Goal: Task Accomplishment & Management: Complete application form

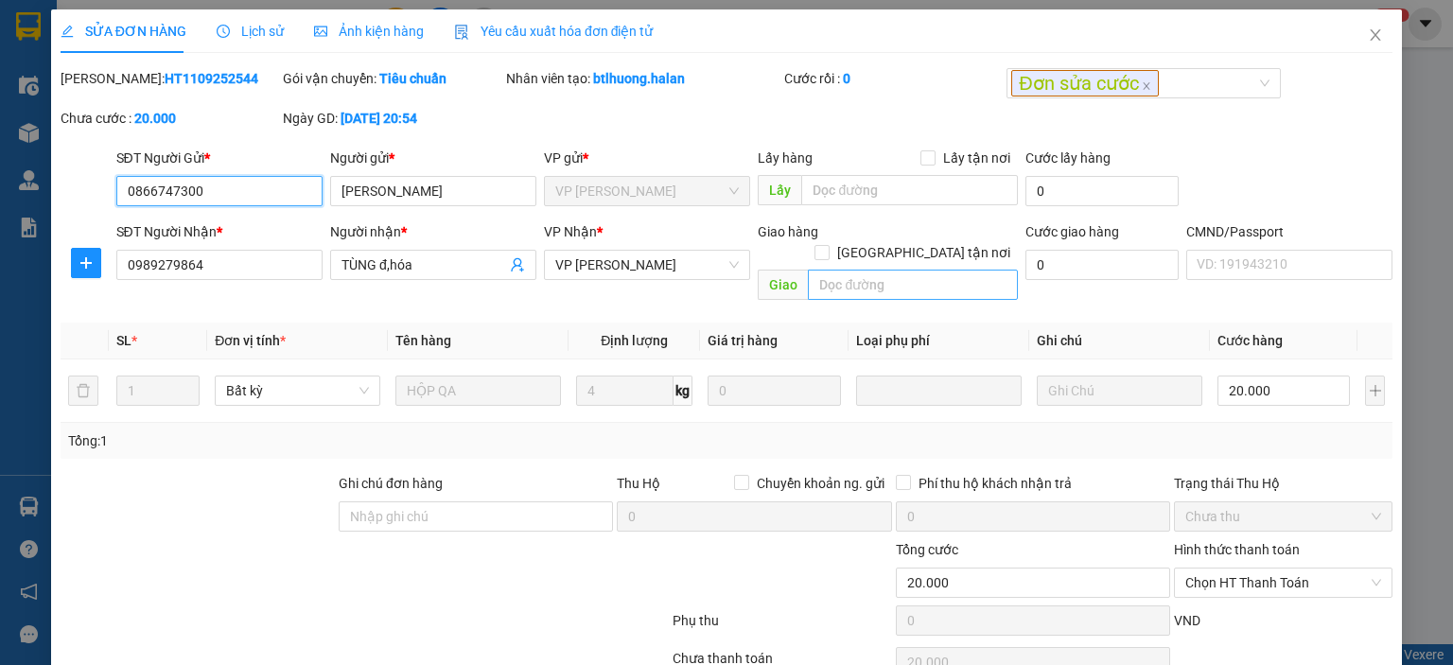
type input "0866747300"
type input "[PERSON_NAME]"
type input "0989279864"
type input "TÙNG đ,hóa"
type input "20.000"
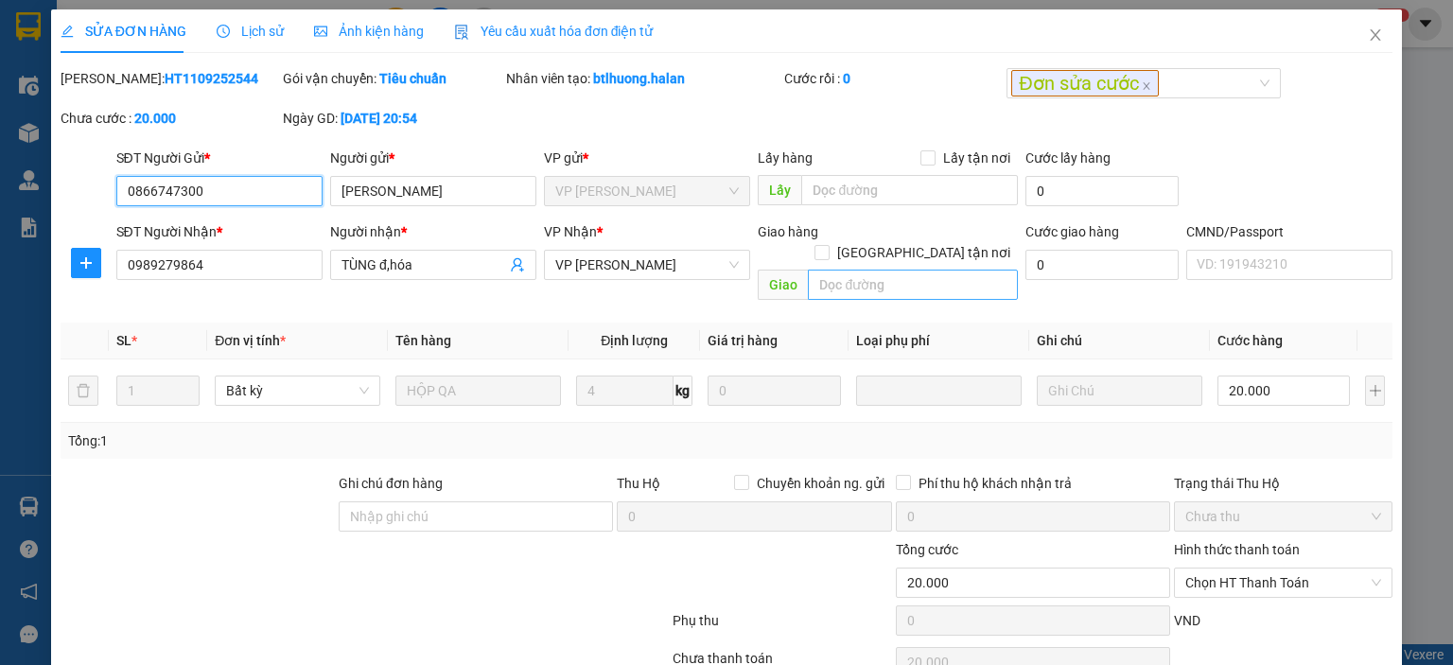
type input "20.000"
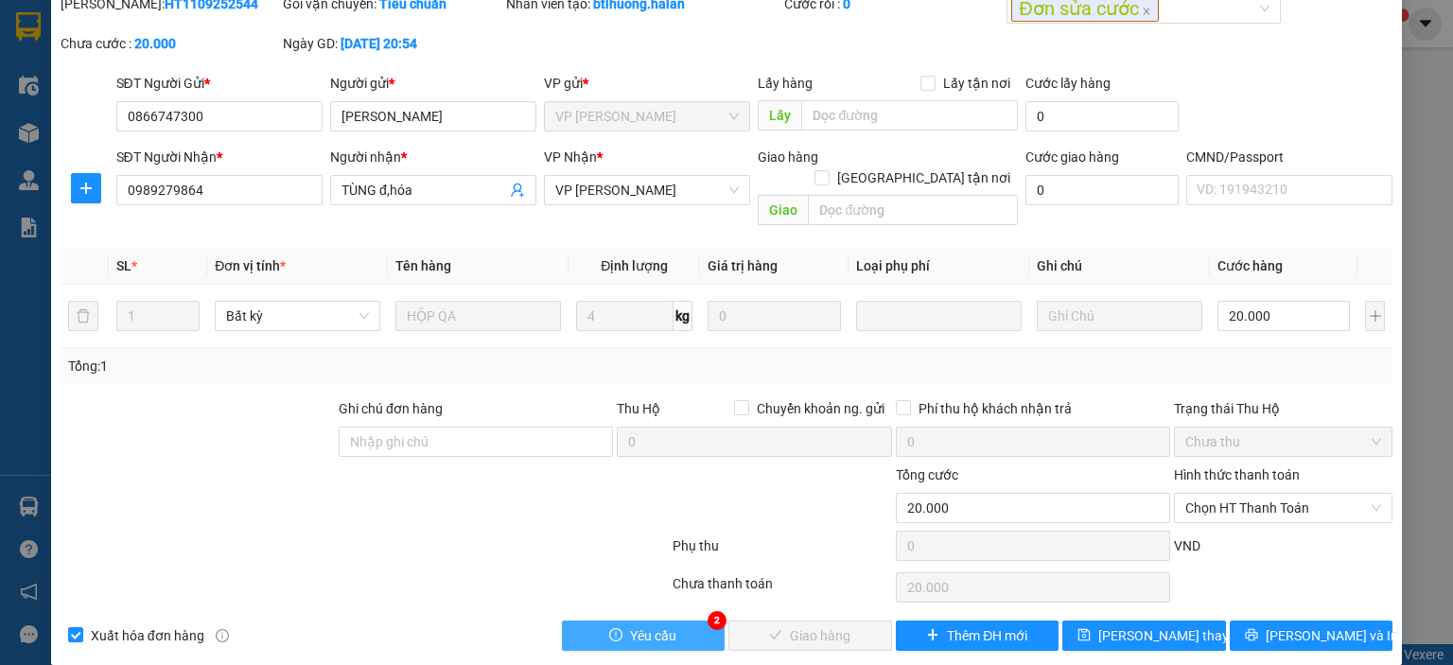
click at [620, 620] on button "Yêu cầu" at bounding box center [644, 635] width 164 height 30
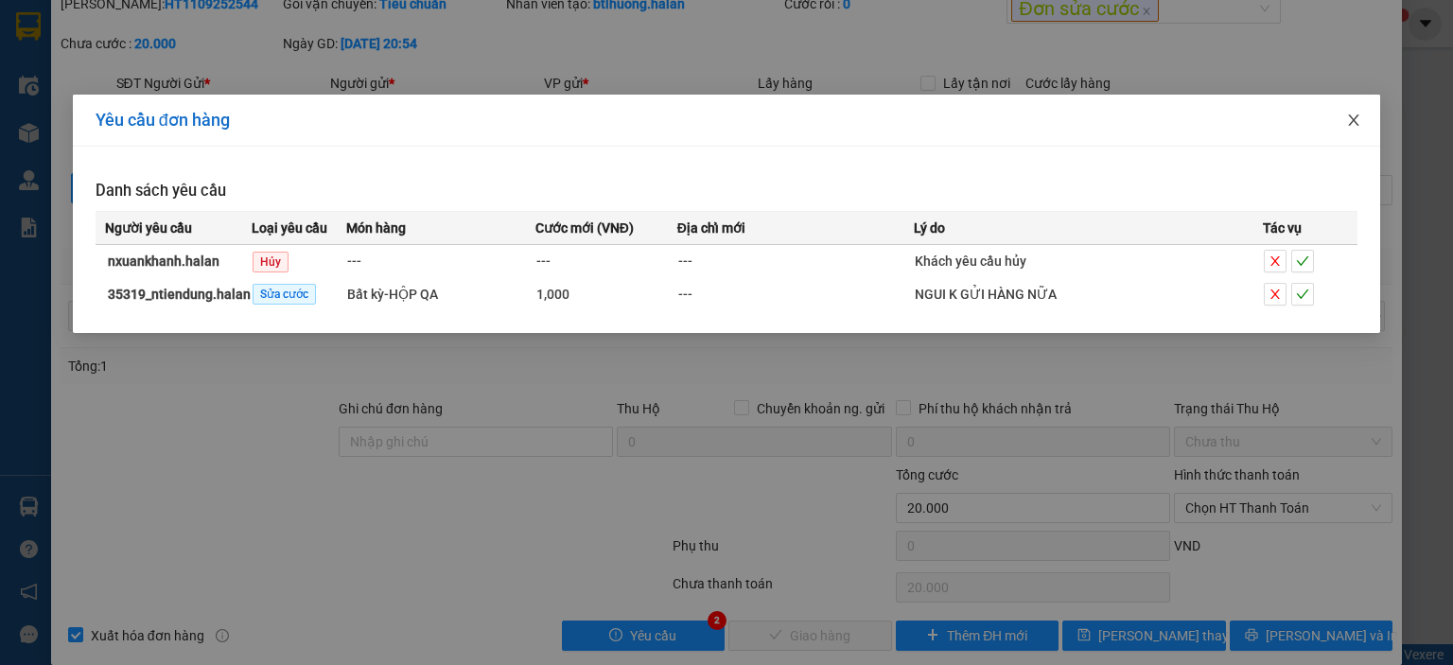
click at [1355, 122] on icon "close" at bounding box center [1353, 120] width 15 height 15
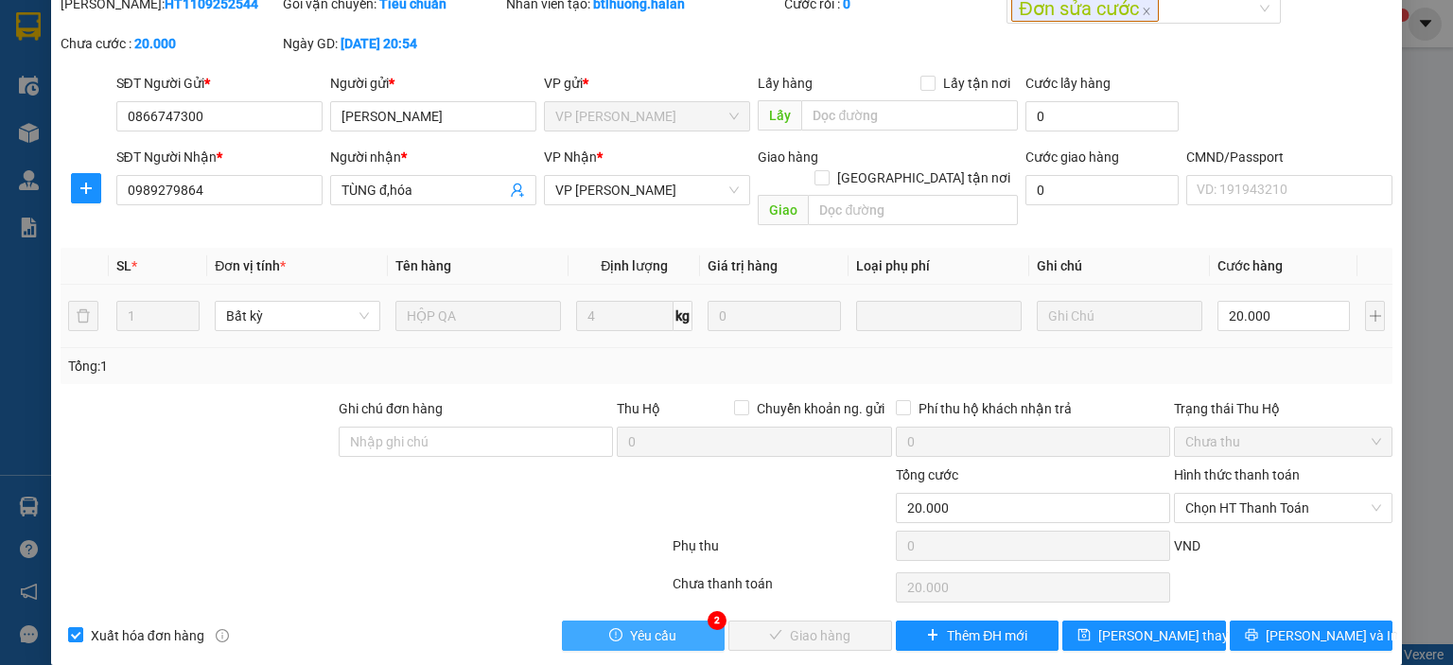
scroll to position [0, 0]
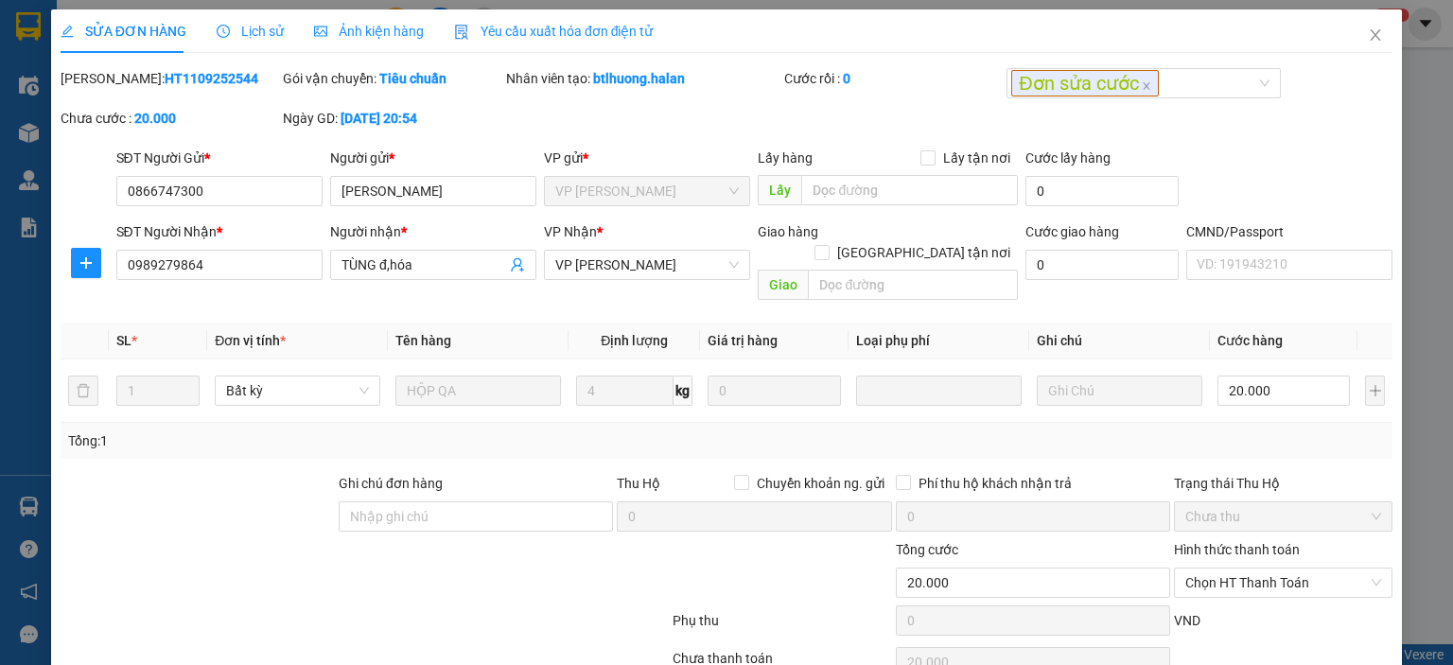
drag, startPoint x: 233, startPoint y: 78, endPoint x: 112, endPoint y: 86, distance: 121.3
click at [112, 86] on div "Mã ĐH: HT1109252544" at bounding box center [170, 78] width 218 height 21
copy b "HT1109252544"
drag, startPoint x: 288, startPoint y: 196, endPoint x: 113, endPoint y: 218, distance: 176.3
click at [45, 214] on div "SỬA ĐƠN HÀNG Lịch sử Ảnh kiện hàng Yêu cầu xuất hóa đơn điện tử Total Paid Fee …" at bounding box center [726, 332] width 1453 height 665
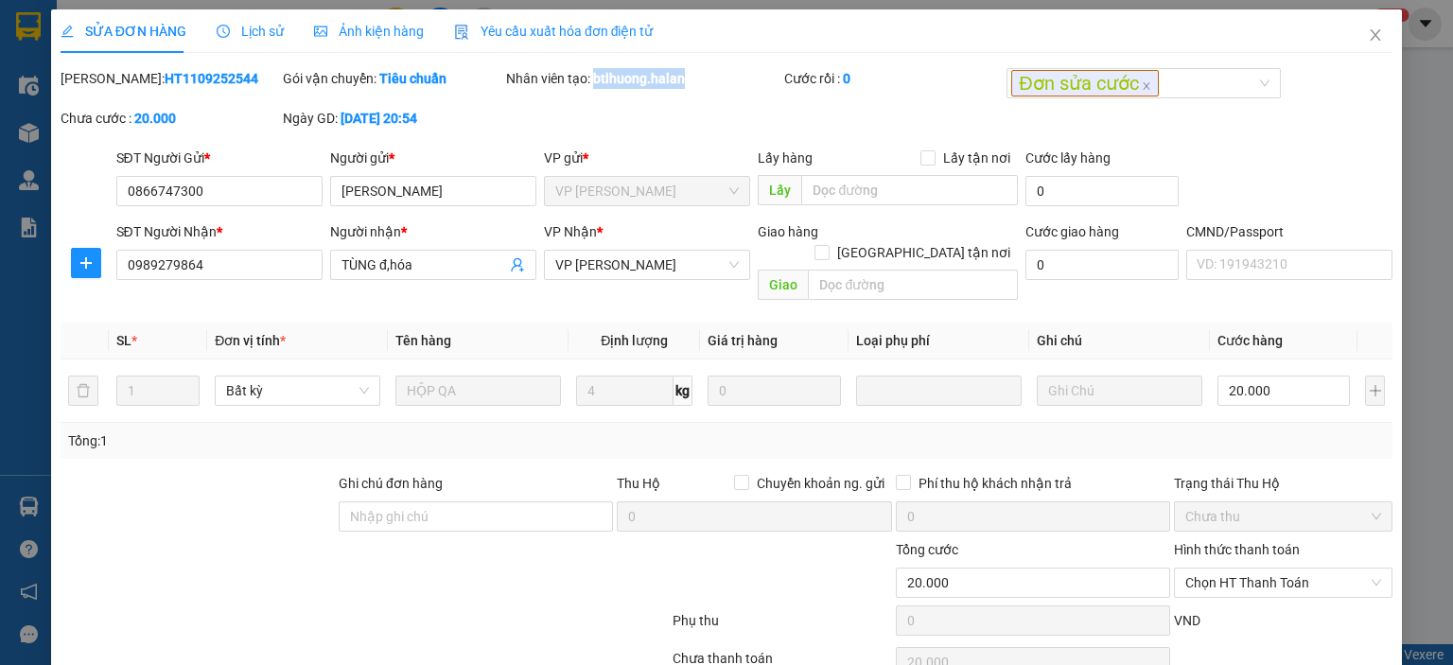
drag, startPoint x: 687, startPoint y: 80, endPoint x: 589, endPoint y: 81, distance: 97.4
click at [589, 81] on div "Nhân viên tạo: btlhuong.halan" at bounding box center [643, 78] width 274 height 21
copy b "btlhuong.halan"
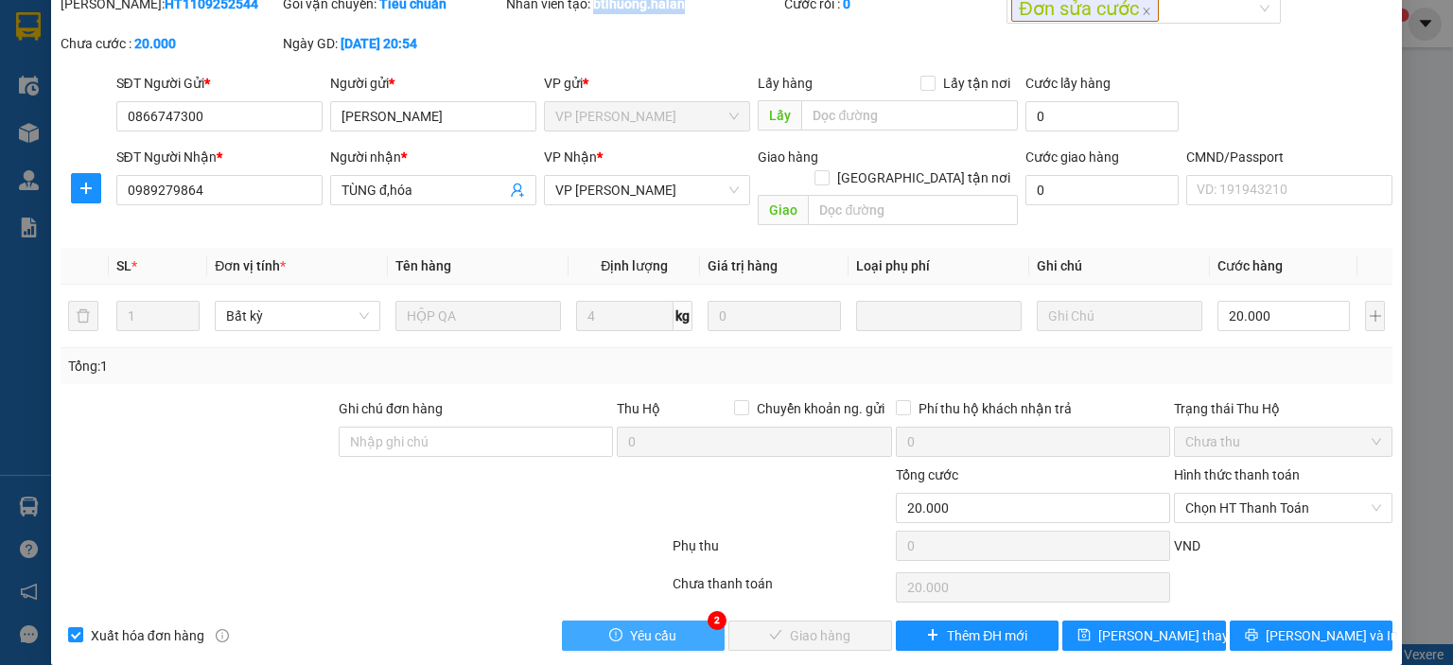
click at [707, 620] on button "Yêu cầu" at bounding box center [644, 635] width 164 height 30
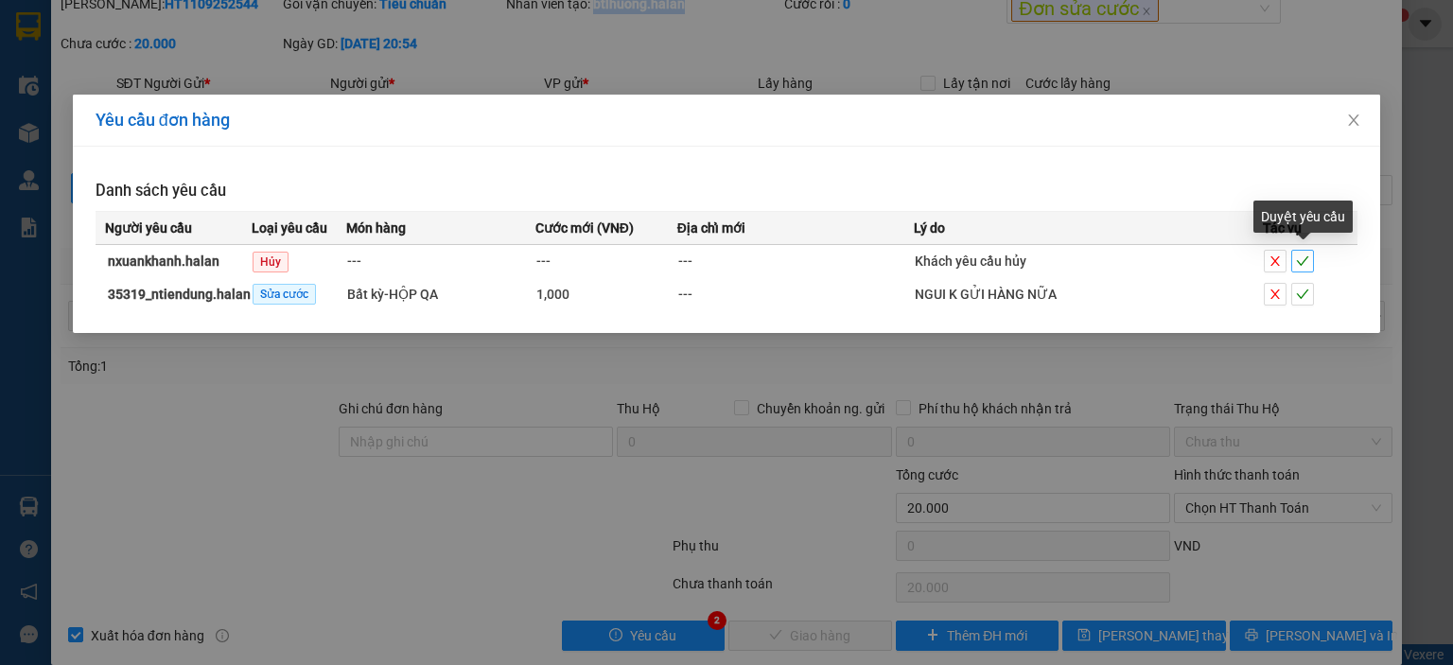
click at [1303, 260] on icon "check" at bounding box center [1302, 260] width 13 height 13
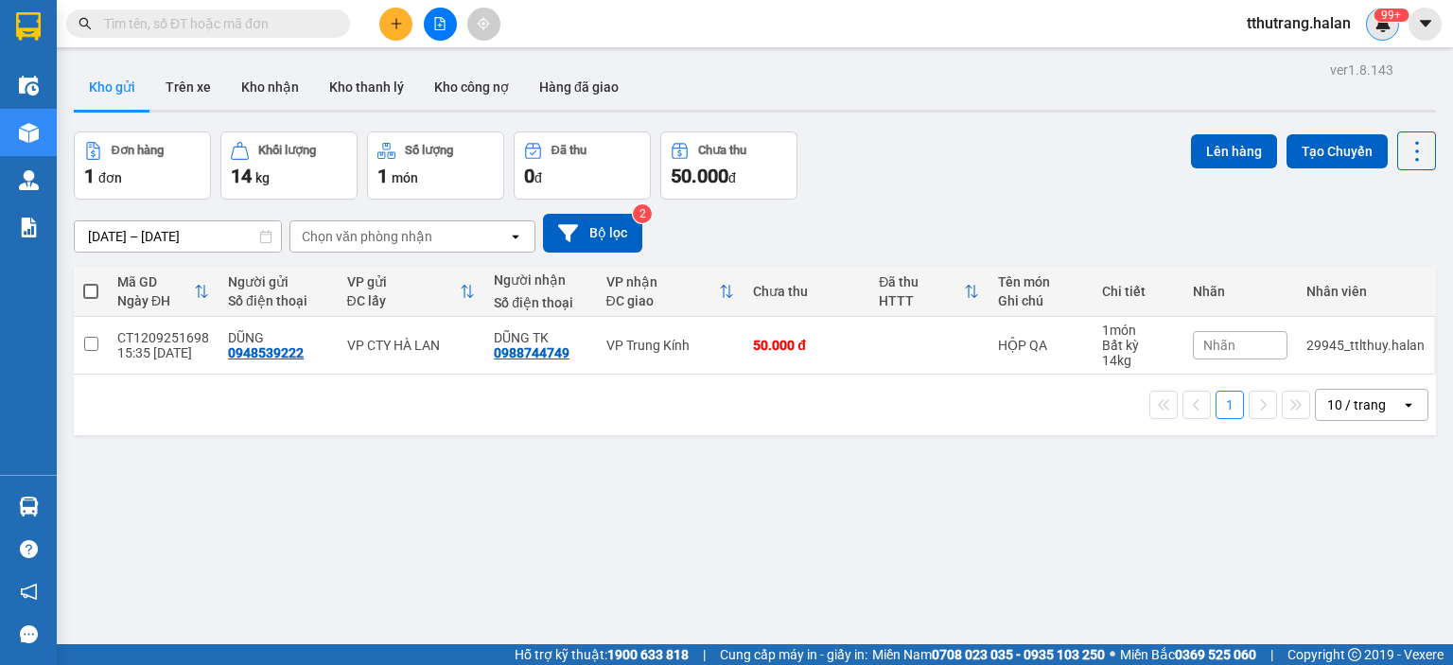
click at [1388, 33] on div "99+" at bounding box center [1382, 24] width 33 height 33
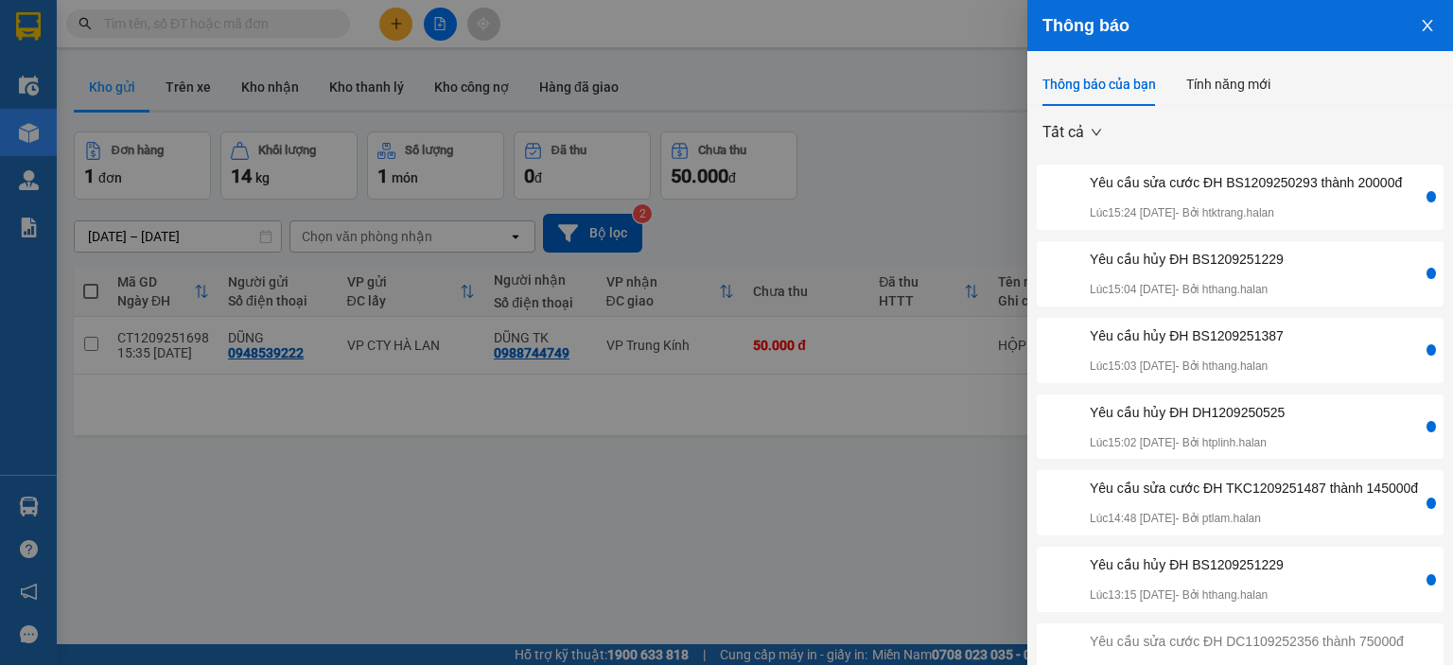
click at [1283, 346] on div "Yêu cầu hủy ĐH BS1209251387" at bounding box center [1186, 335] width 194 height 21
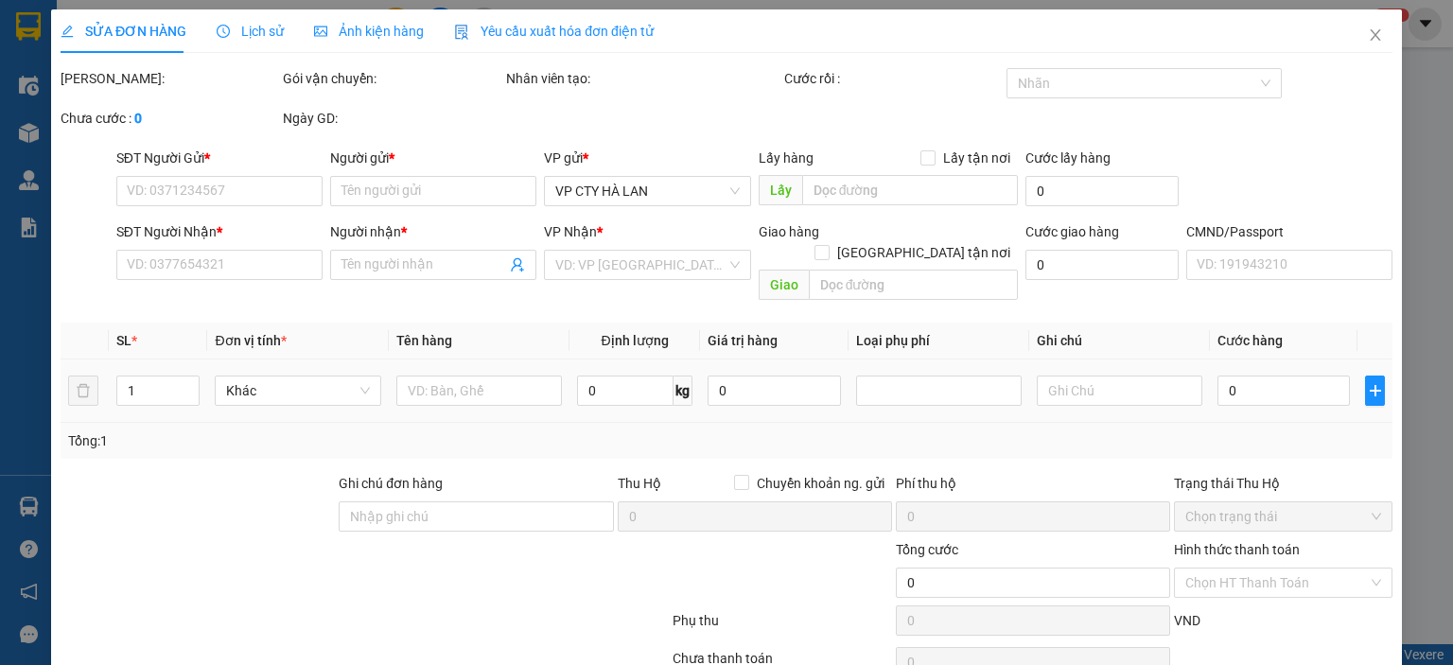
type input "0978928282"
type input "HUY"
type input "0983532466"
type input "CHIẾN HẢO"
type input "35.000"
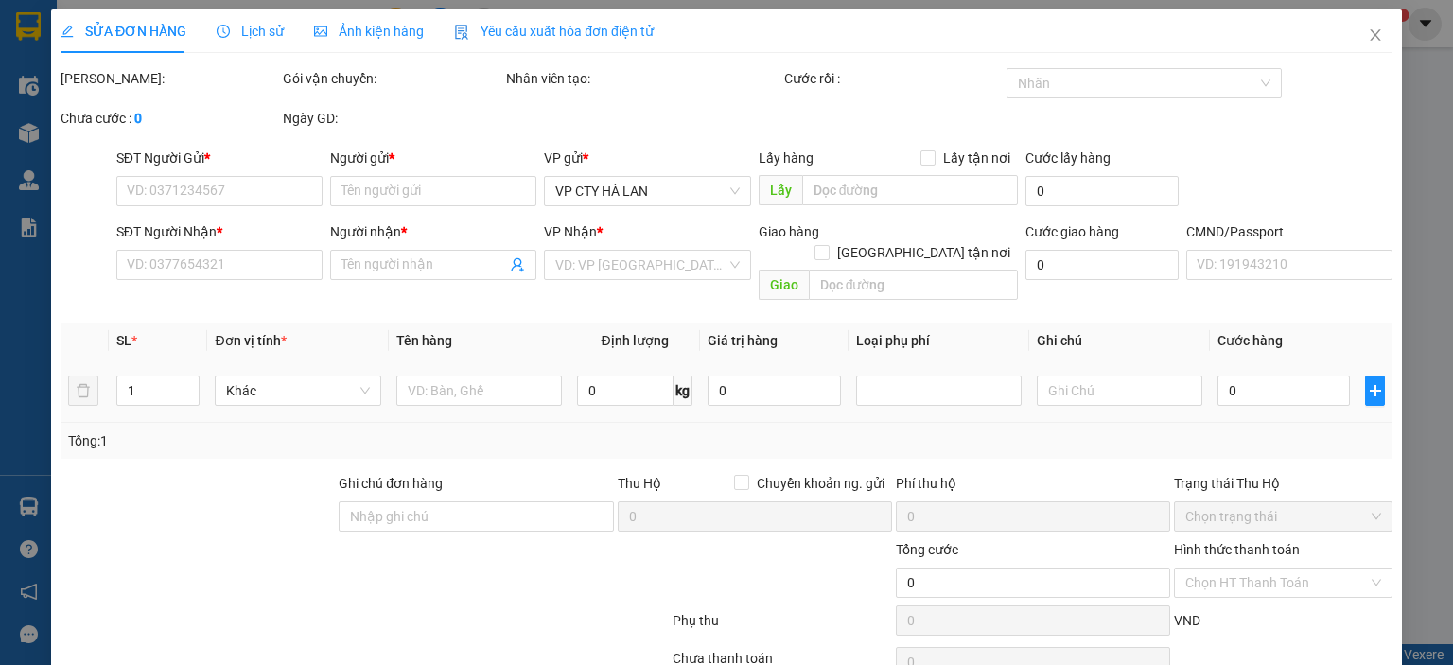
type input "35.000"
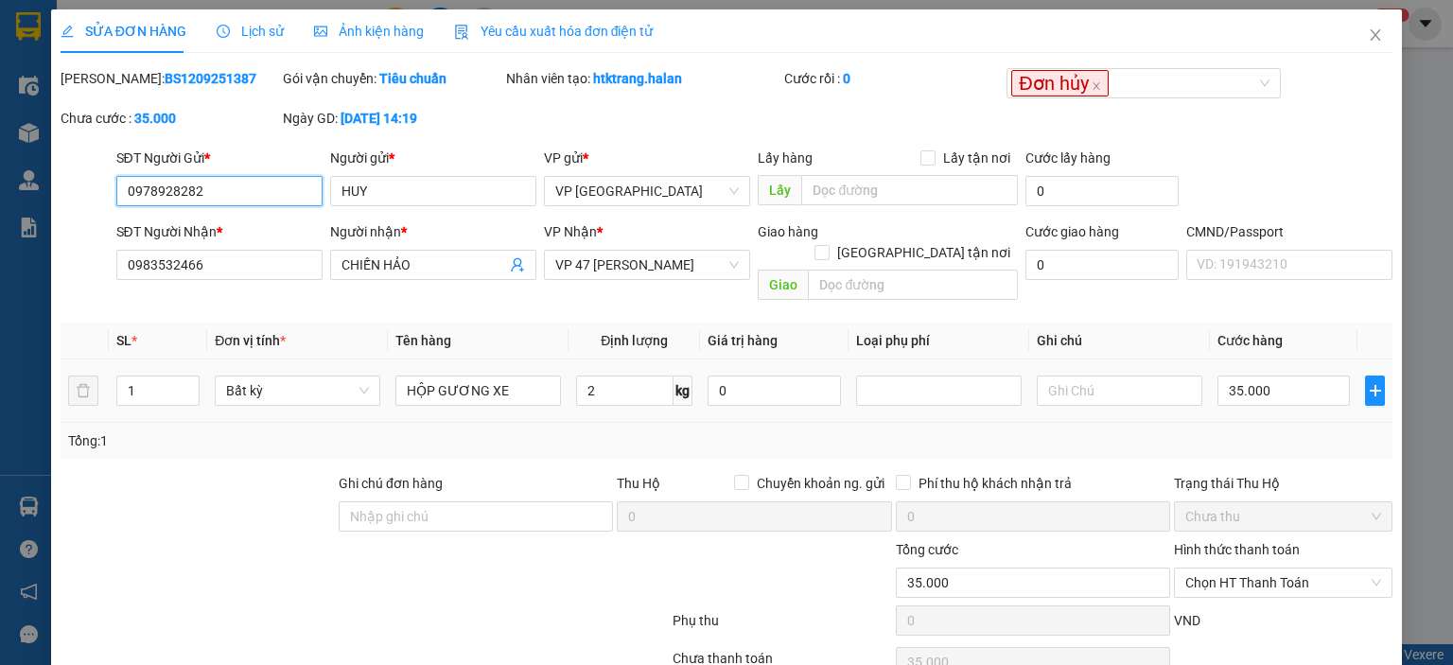
scroll to position [75, 0]
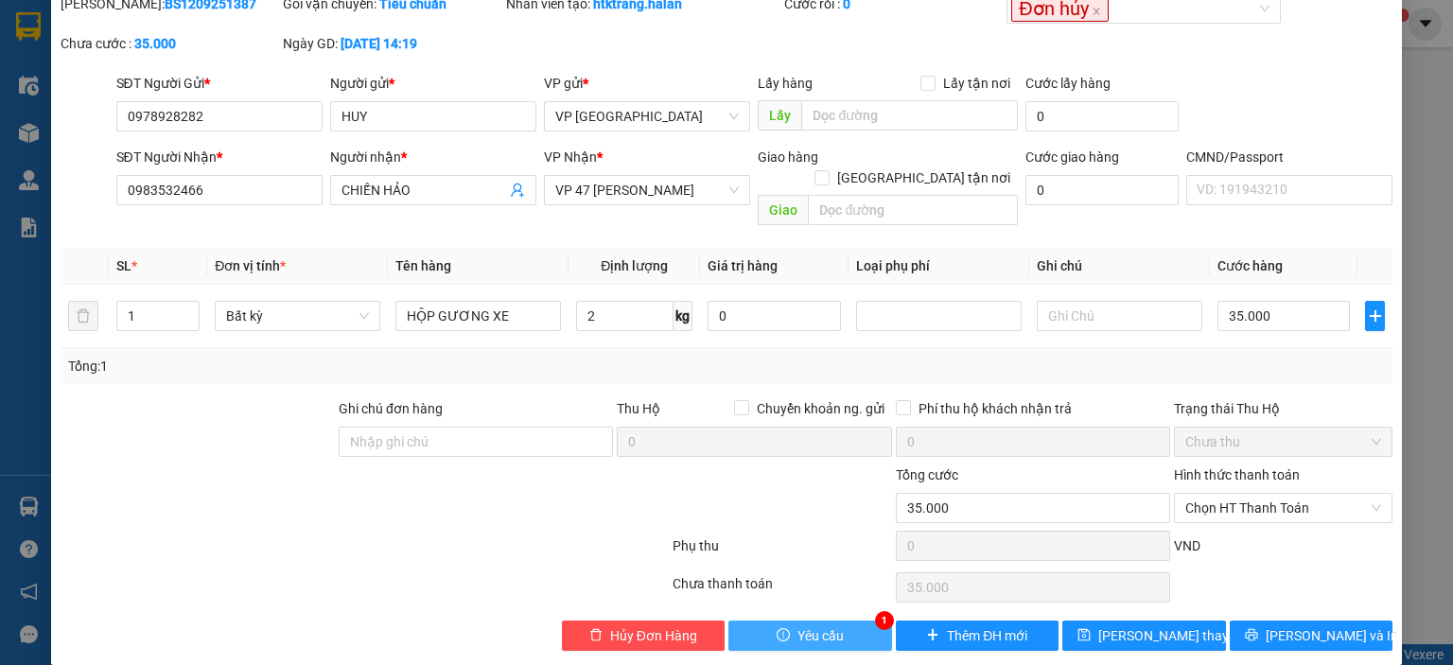
click at [782, 620] on button "Yêu cầu" at bounding box center [810, 635] width 164 height 30
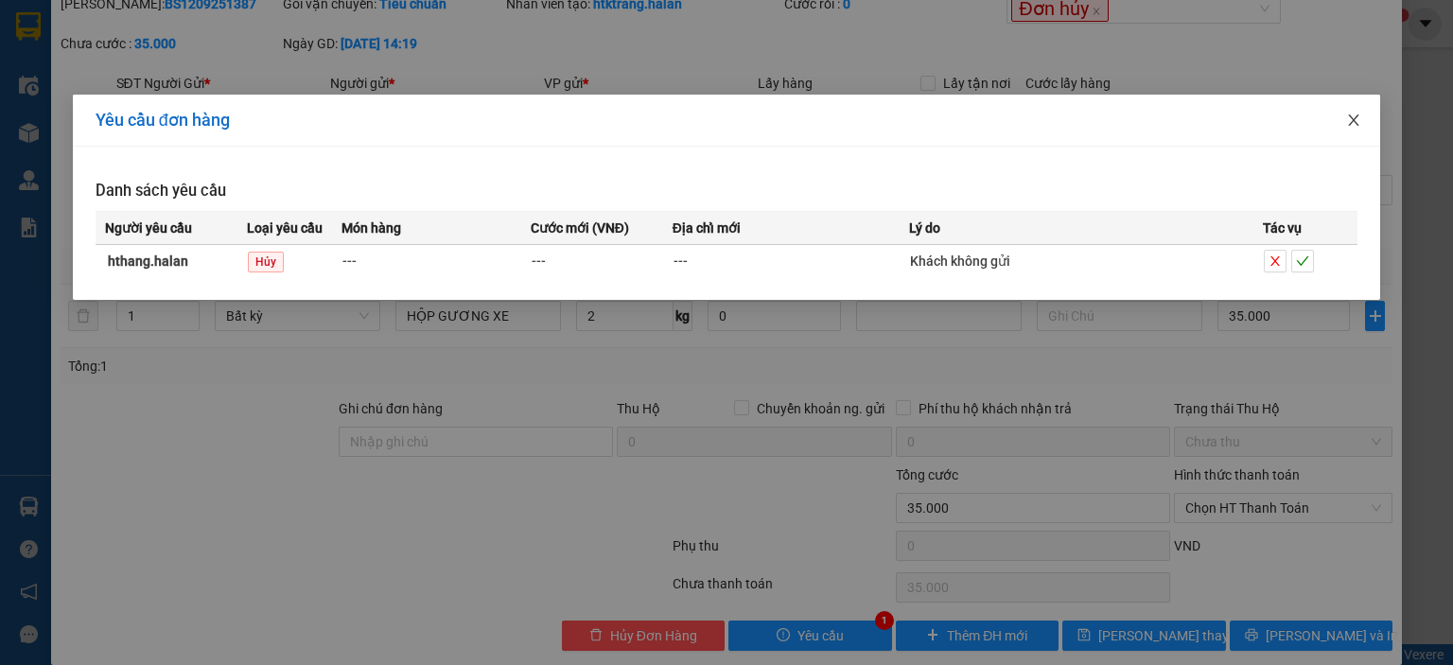
click at [1347, 120] on icon "close" at bounding box center [1353, 120] width 15 height 15
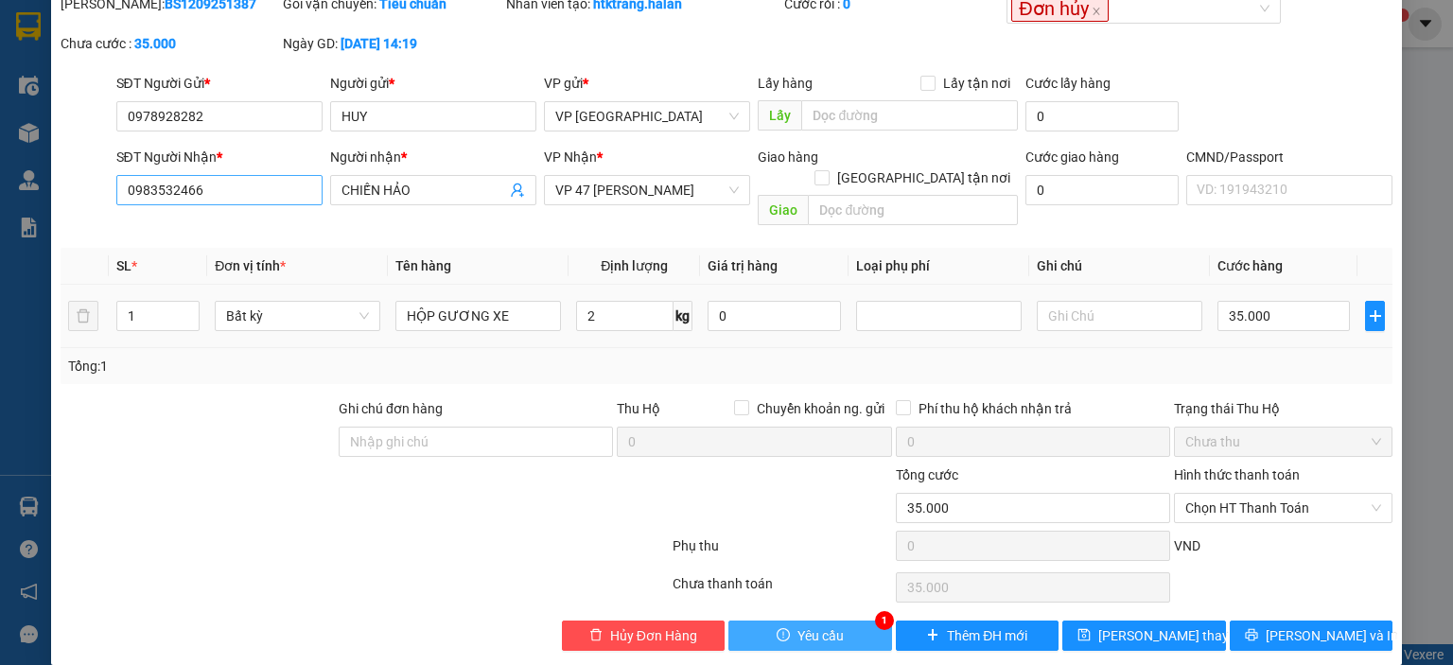
scroll to position [0, 0]
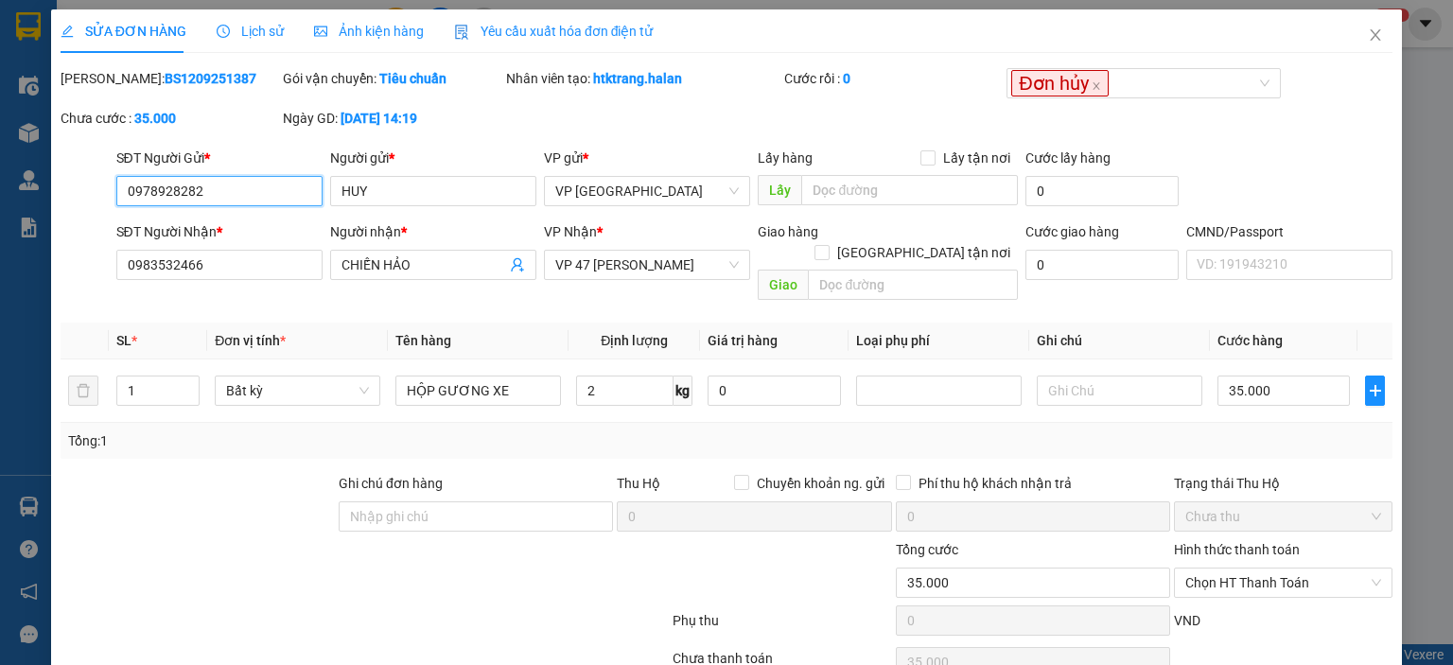
drag, startPoint x: 248, startPoint y: 195, endPoint x: 42, endPoint y: 219, distance: 207.6
click at [42, 219] on div "SỬA ĐƠN HÀNG Lịch sử Ảnh kiện hàng Yêu cầu xuất hóa đơn điện tử Total Paid Fee …" at bounding box center [726, 332] width 1453 height 665
click at [1368, 43] on icon "close" at bounding box center [1375, 34] width 15 height 15
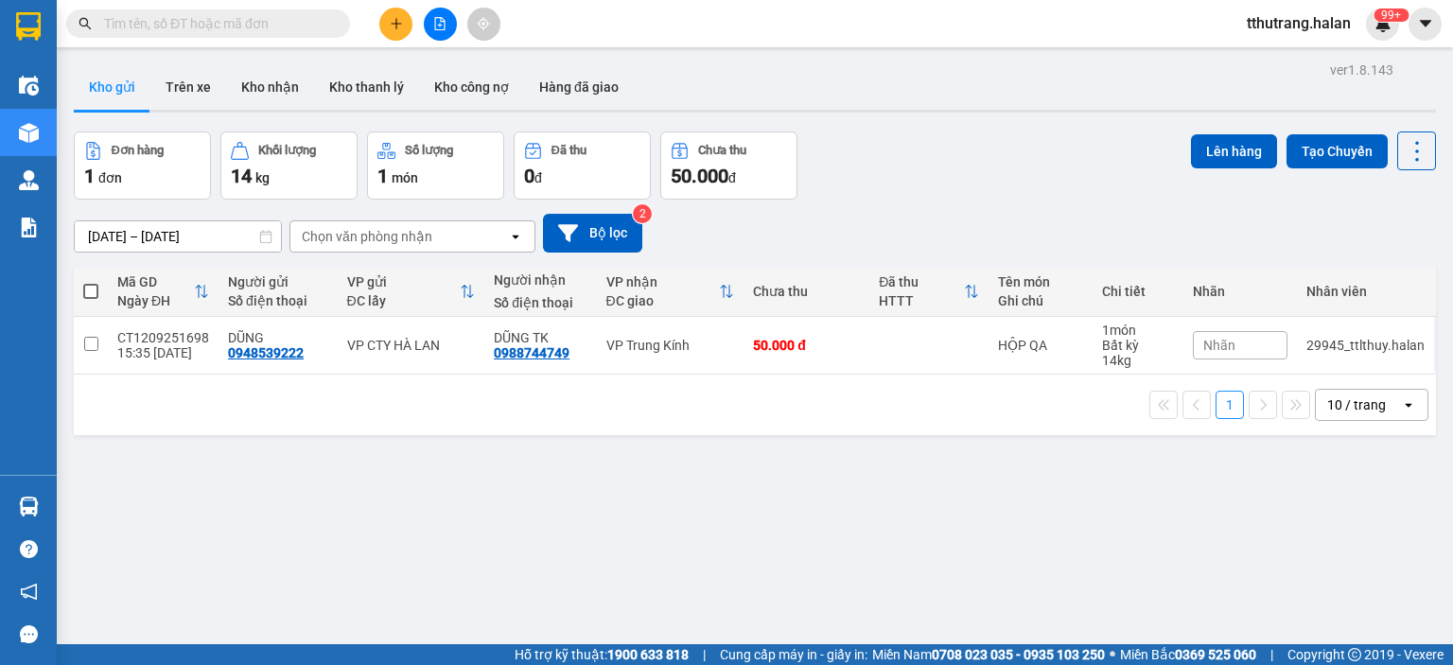
click at [185, 33] on input "text" at bounding box center [215, 23] width 223 height 21
paste input "0978928282"
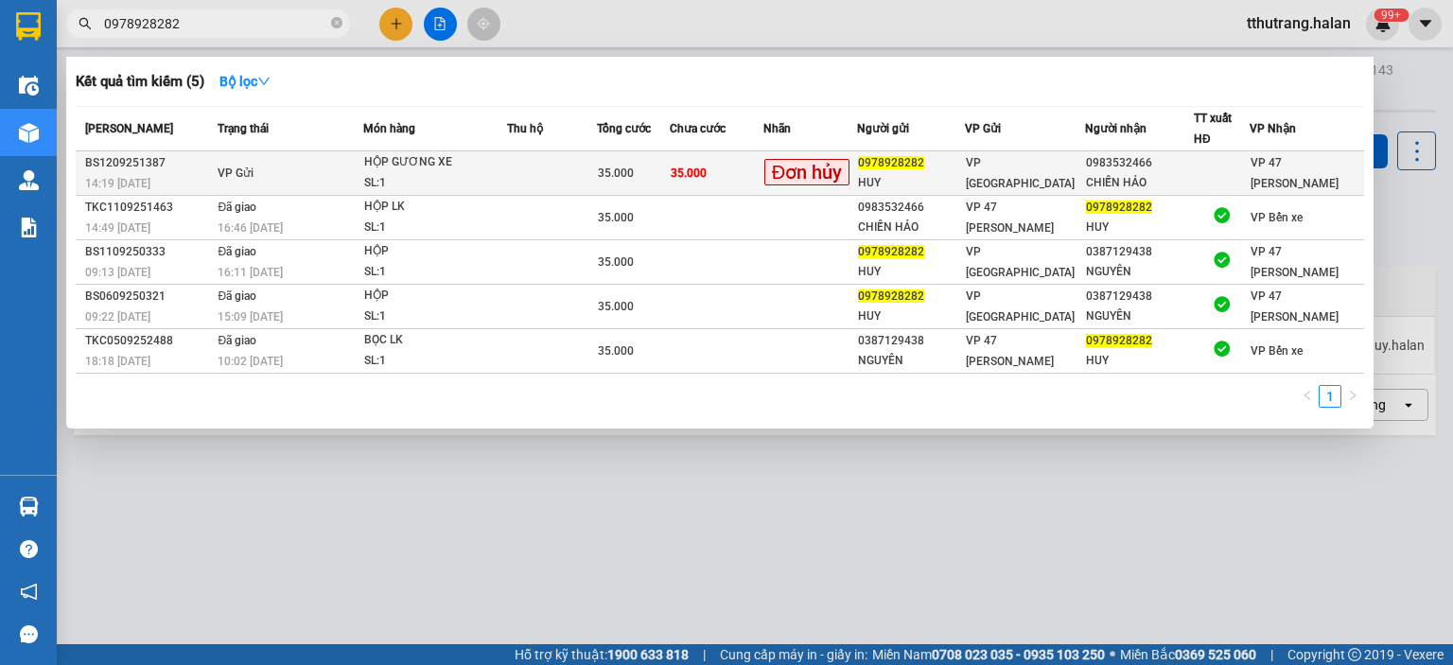
type input "0978928282"
click at [592, 174] on td at bounding box center [552, 173] width 90 height 44
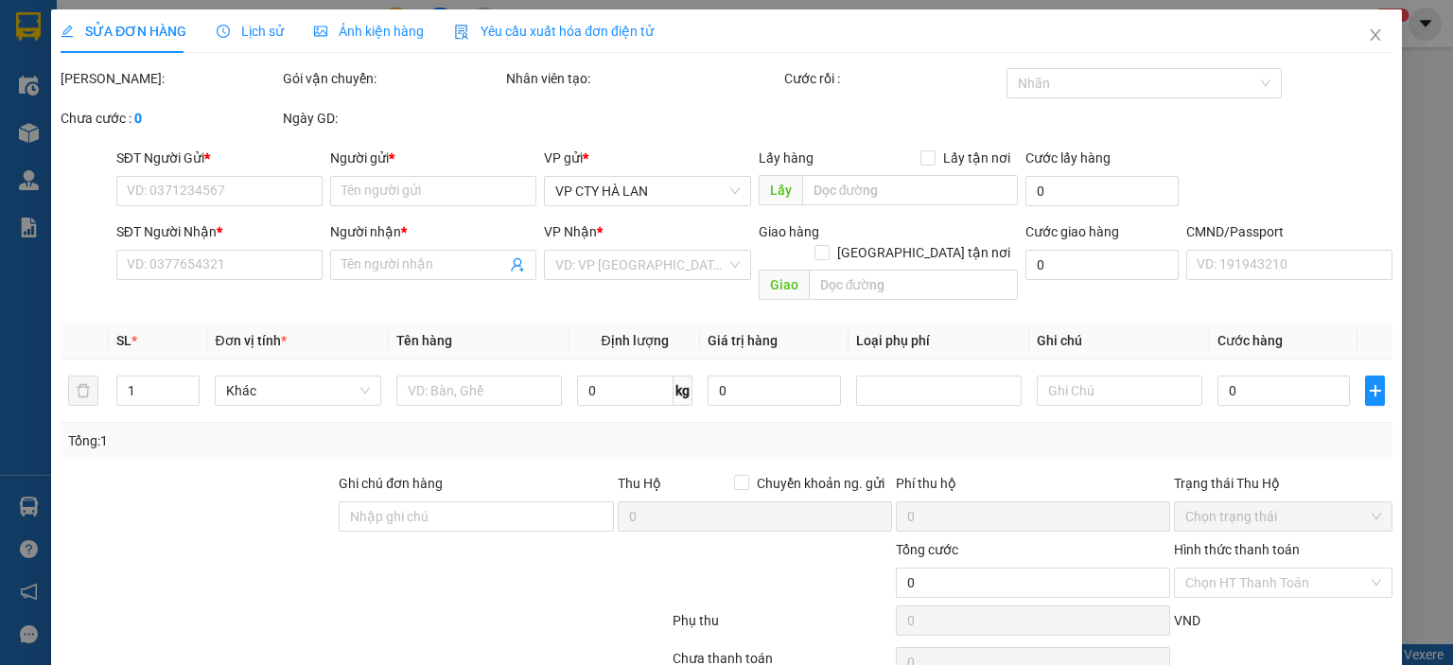
type input "0978928282"
type input "HUY"
type input "0983532466"
type input "CHIẾN HẢO"
type input "35.000"
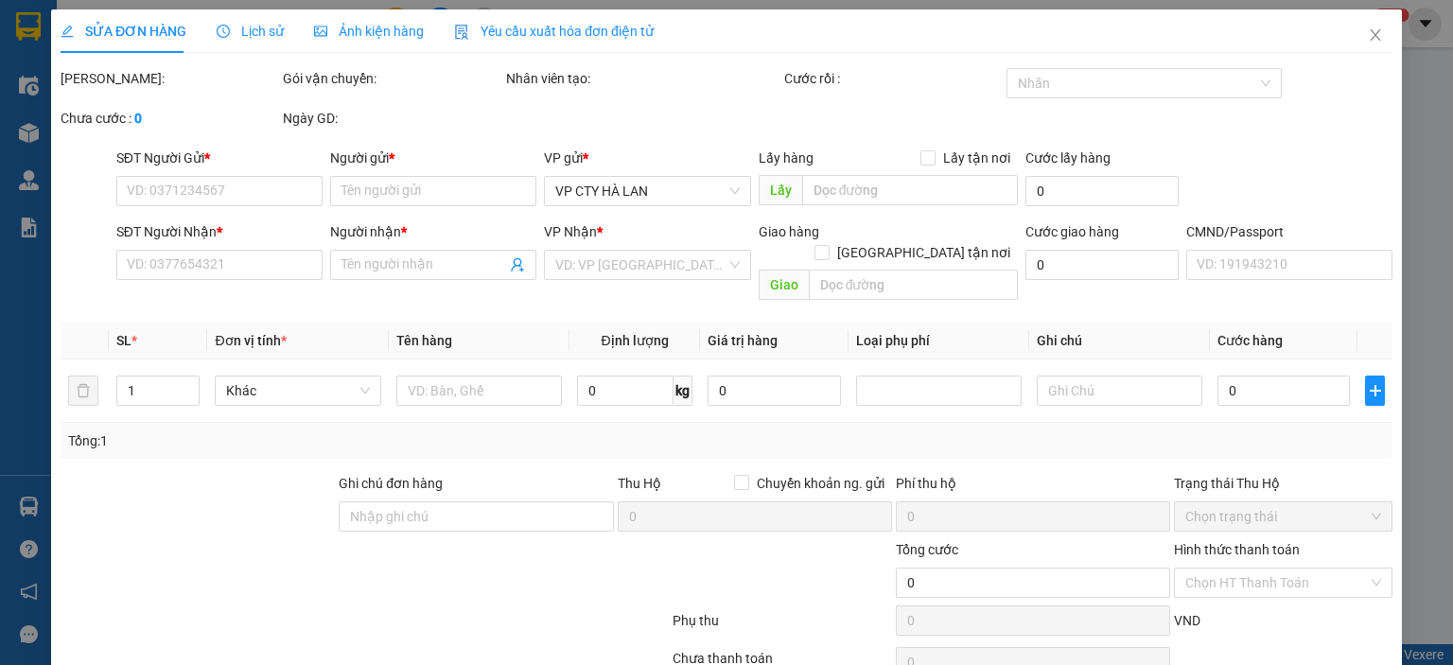
type input "35.000"
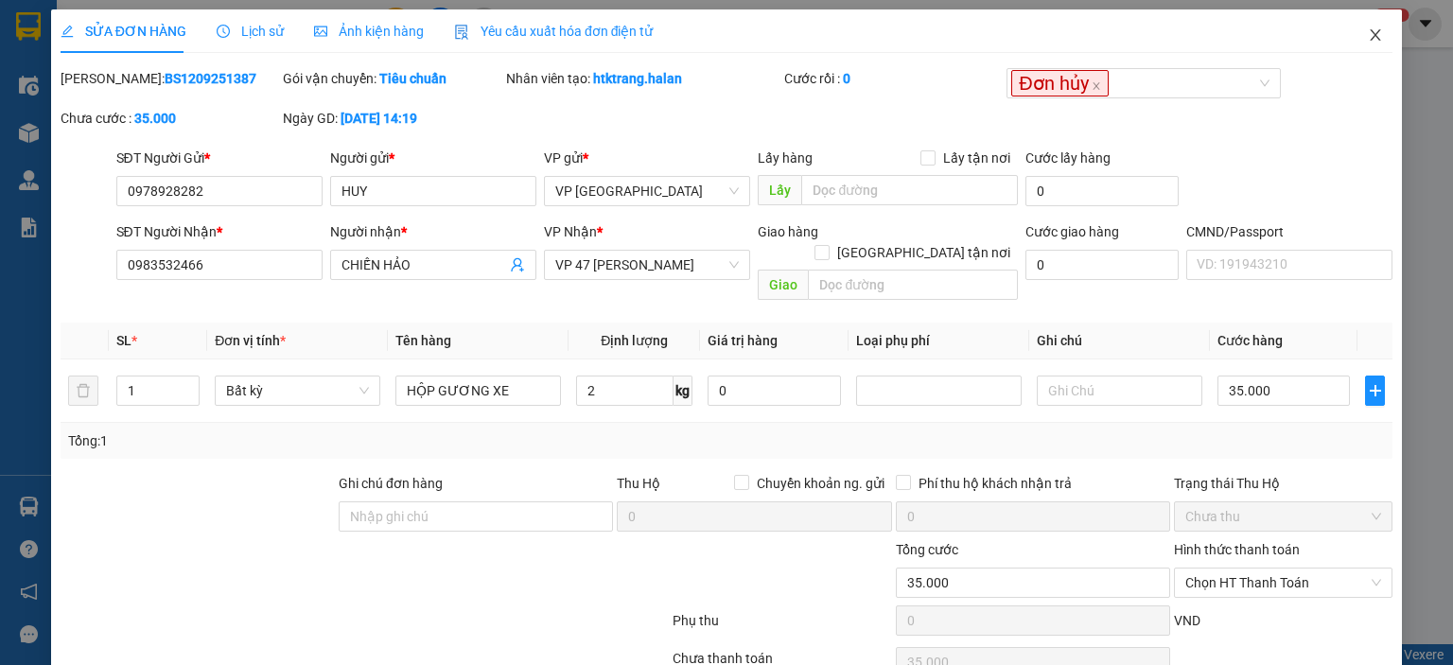
click at [1370, 36] on icon "close" at bounding box center [1375, 34] width 10 height 11
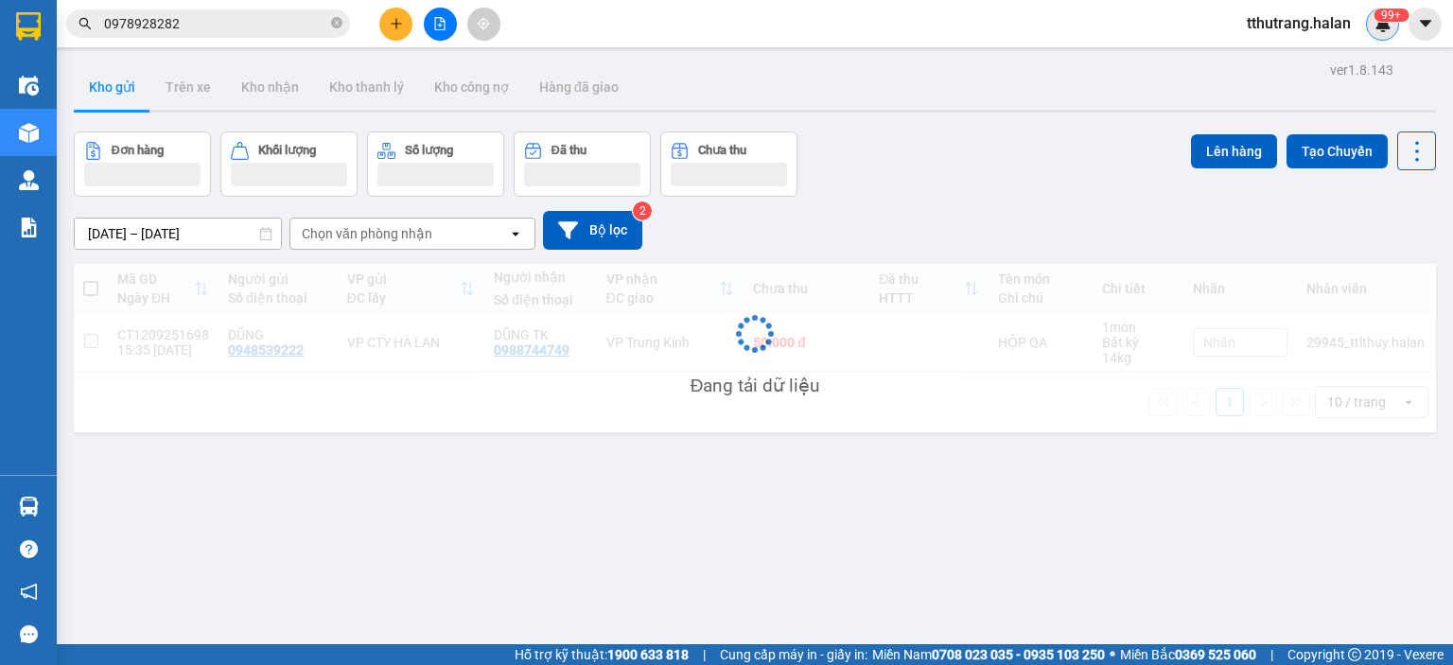
click at [1390, 23] on img at bounding box center [1382, 23] width 17 height 17
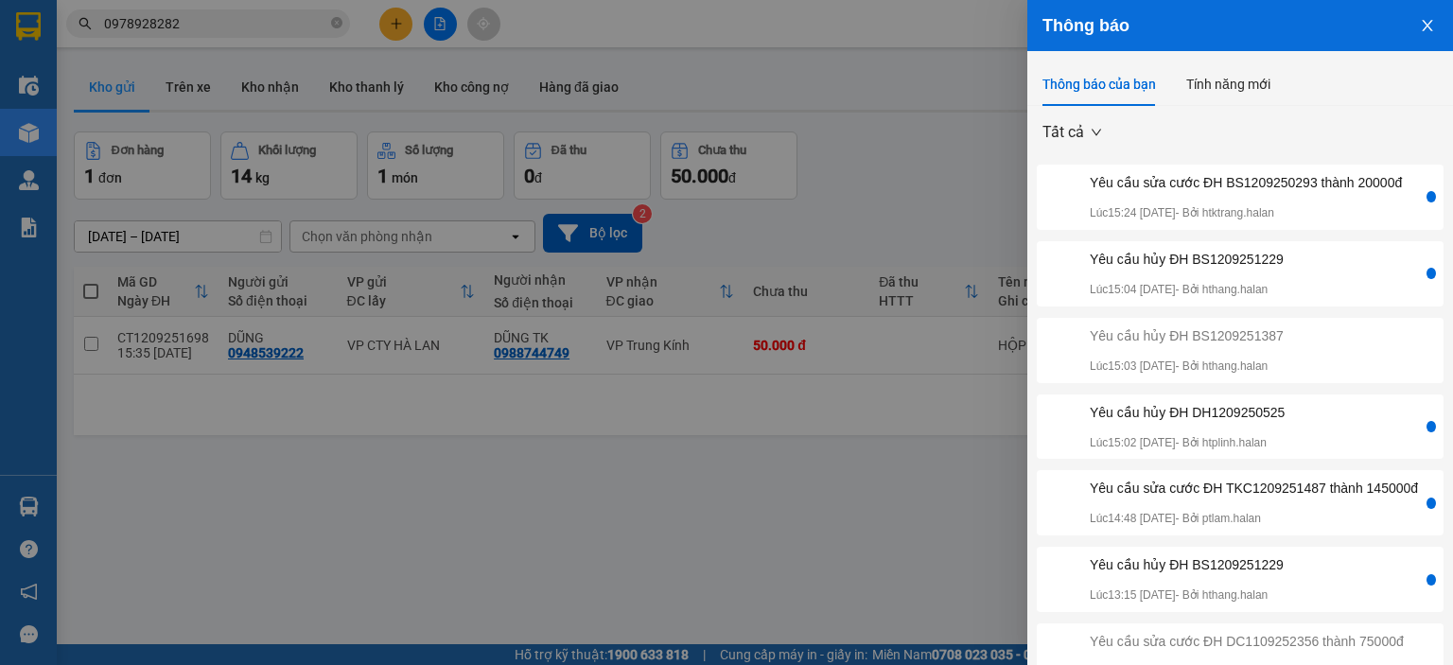
click at [1283, 291] on div "Yêu cầu hủy ĐH BS1209251229 Lúc 15:04 [DATE] - Bởi hthang.halan" at bounding box center [1186, 274] width 194 height 50
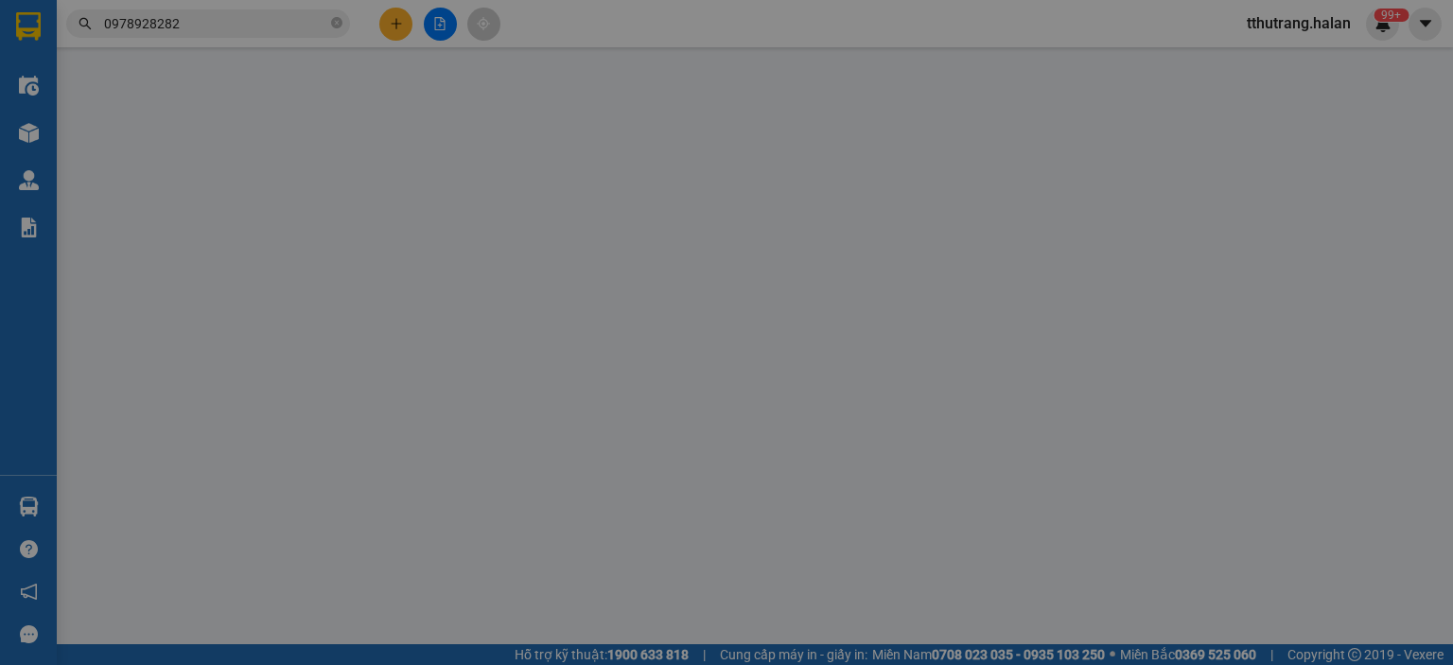
type input "0969686686"
type input "KH"
type input "0965318188"
type input "NHƯ HOA"
type input "35.000"
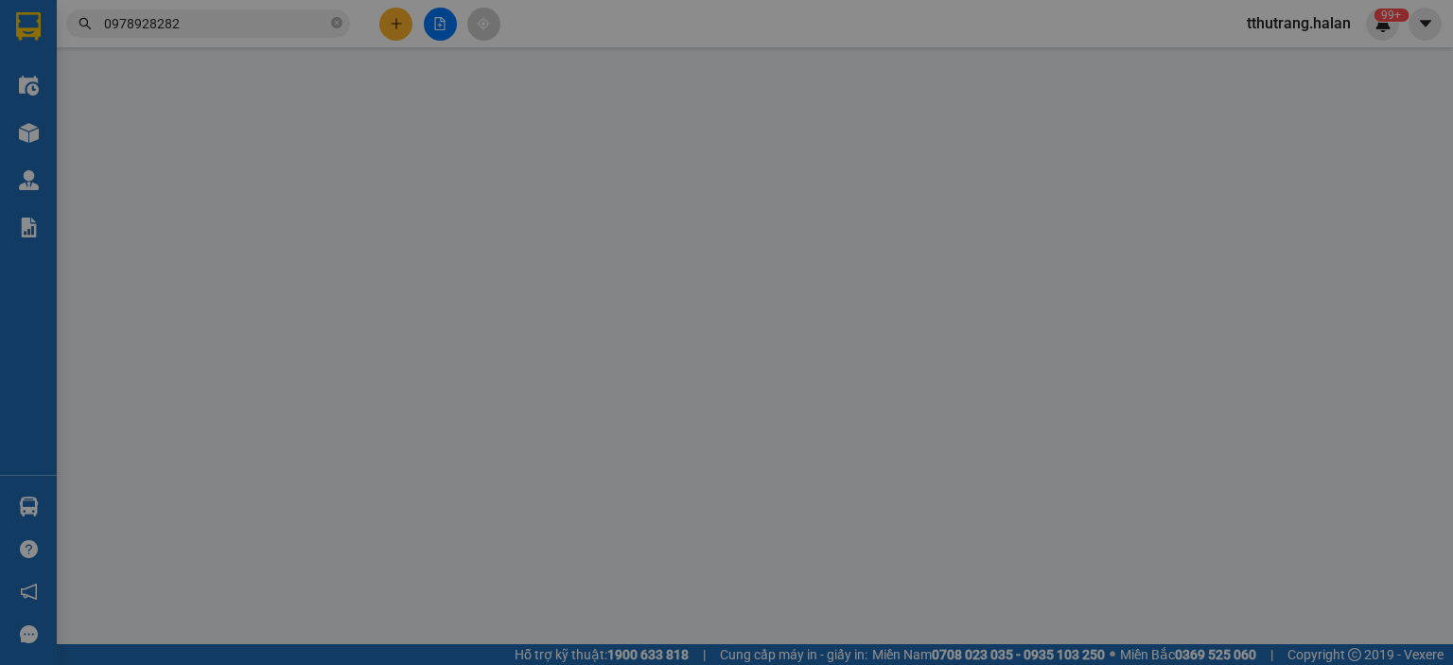
type input "35.000"
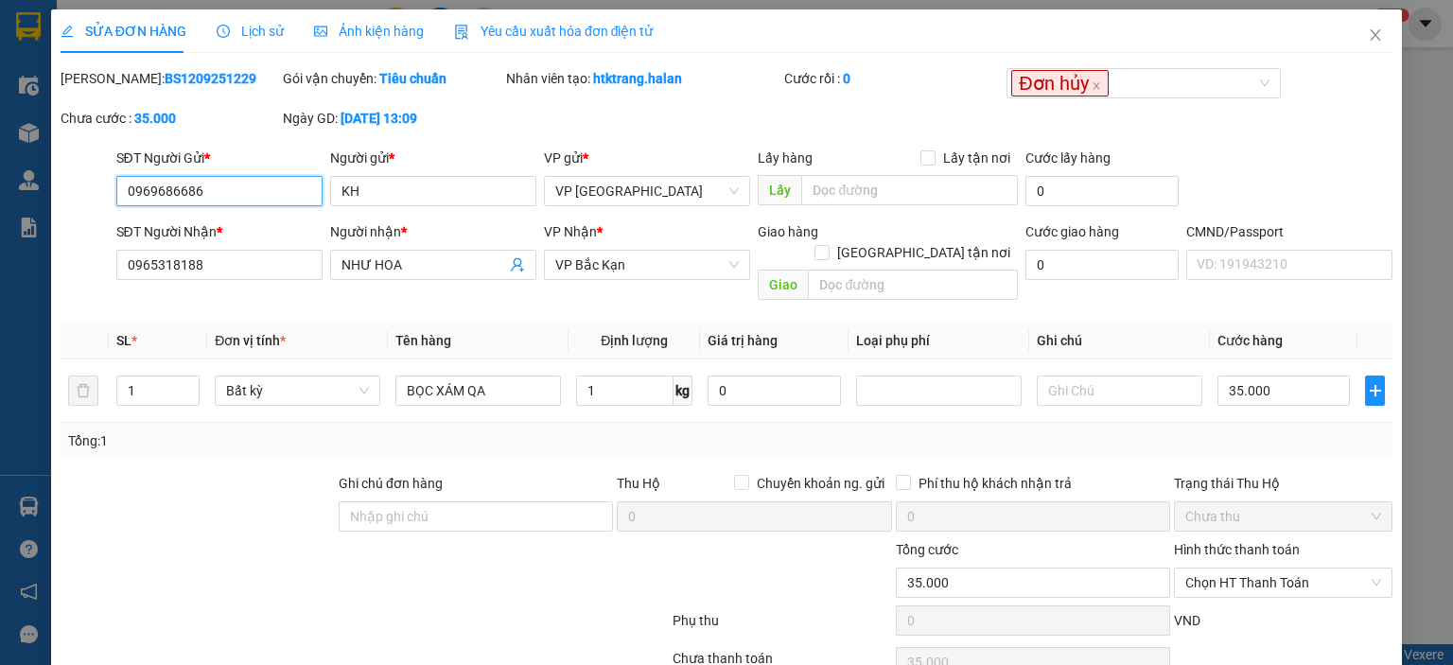
scroll to position [75, 0]
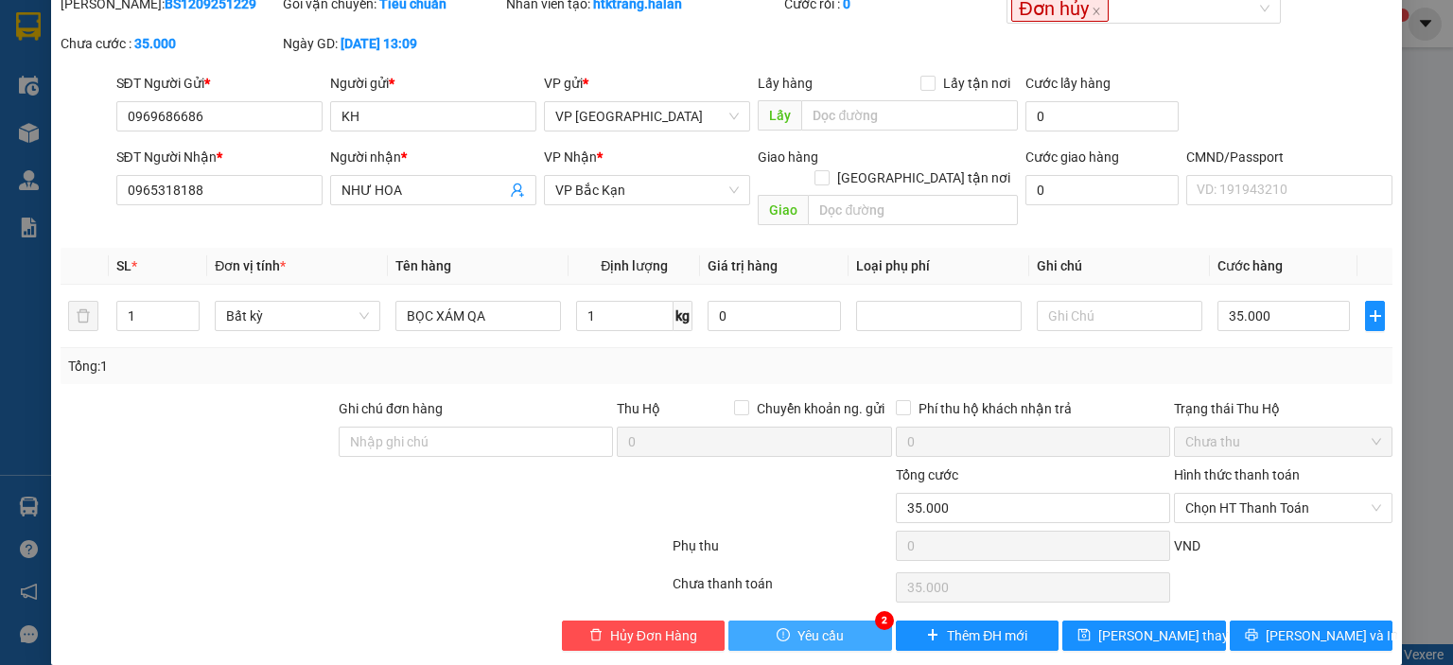
click at [797, 625] on span "Yêu cầu" at bounding box center [820, 635] width 46 height 21
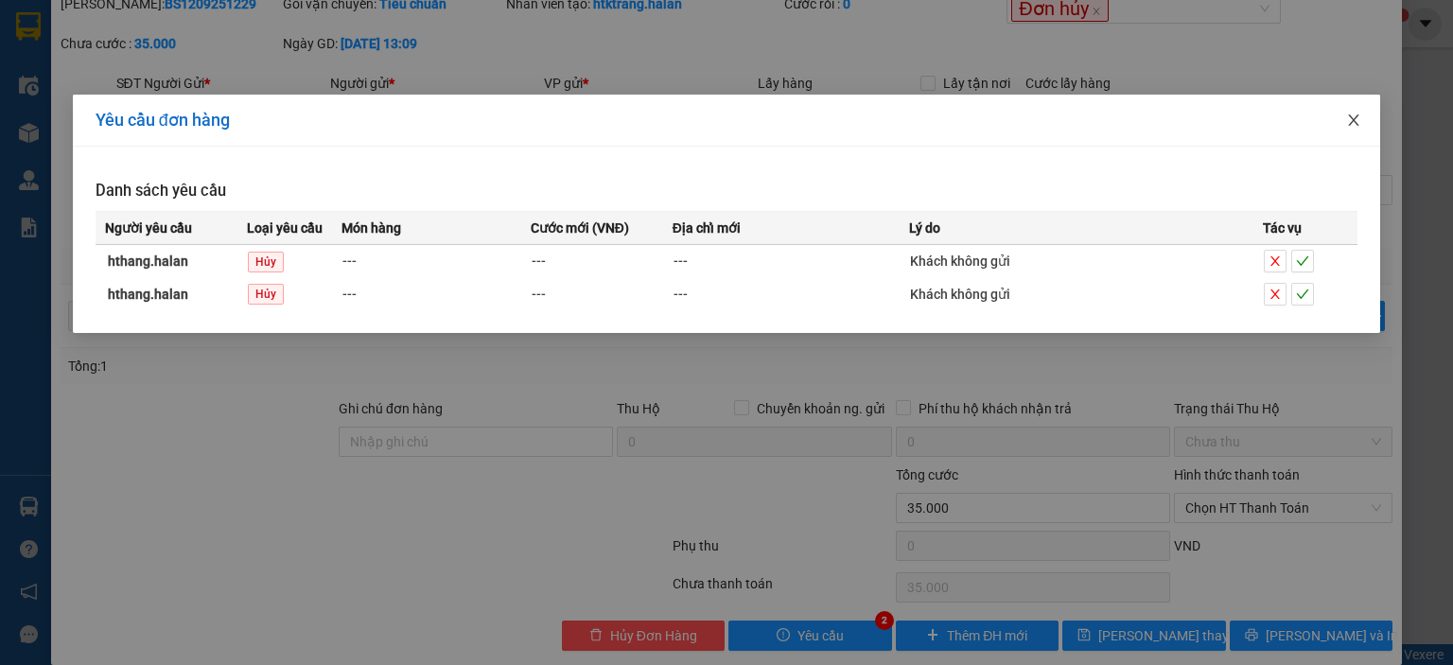
click at [1354, 116] on icon "close" at bounding box center [1353, 120] width 15 height 15
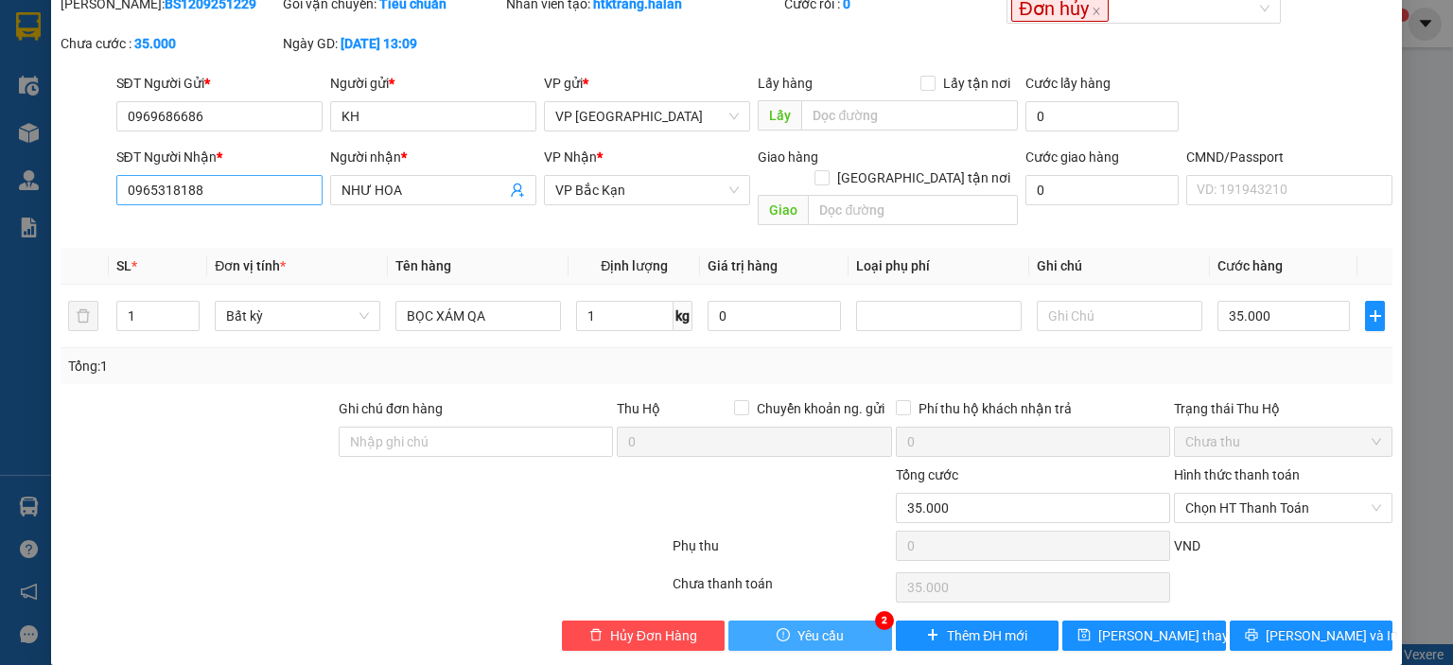
scroll to position [0, 0]
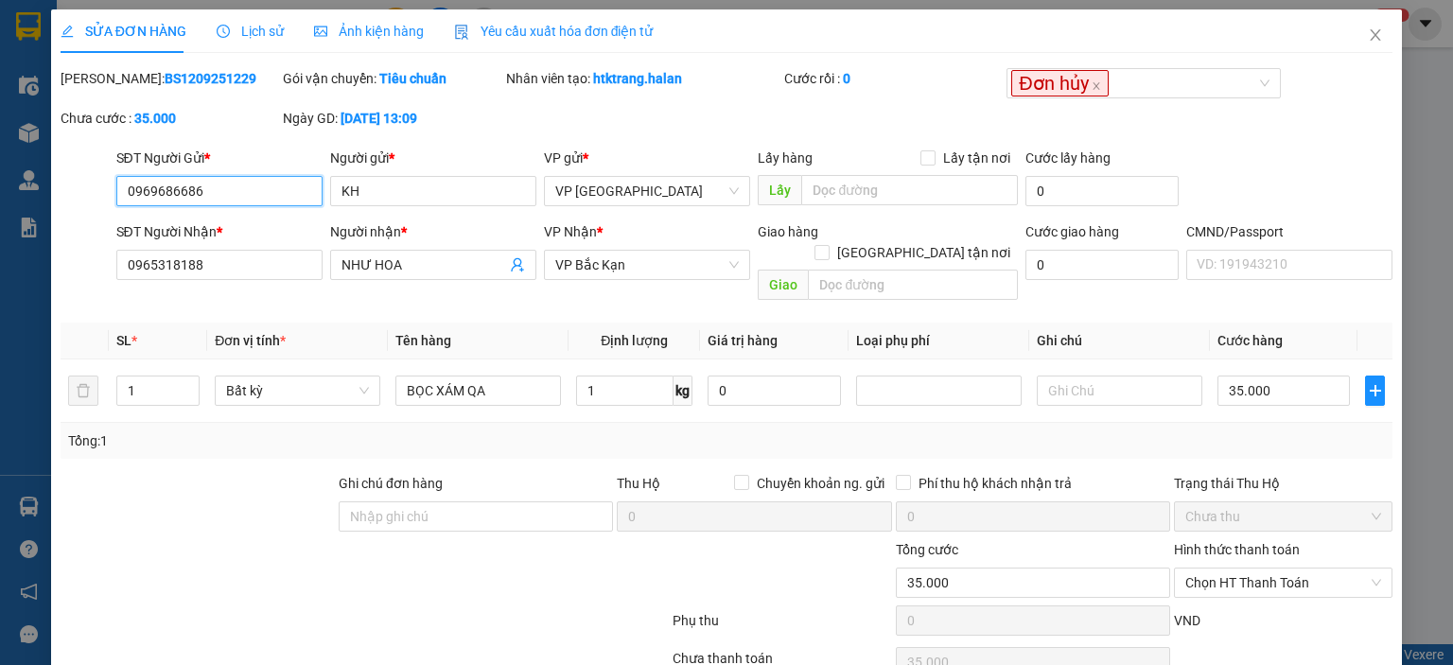
drag, startPoint x: 257, startPoint y: 196, endPoint x: 75, endPoint y: 196, distance: 182.5
click at [75, 196] on div "SĐT Người Gửi * 0969686686 0969686686 Người gửi * KH VP gửi * VP [GEOGRAPHIC_DA…" at bounding box center [726, 181] width 1335 height 66
click at [1368, 39] on icon "close" at bounding box center [1375, 34] width 15 height 15
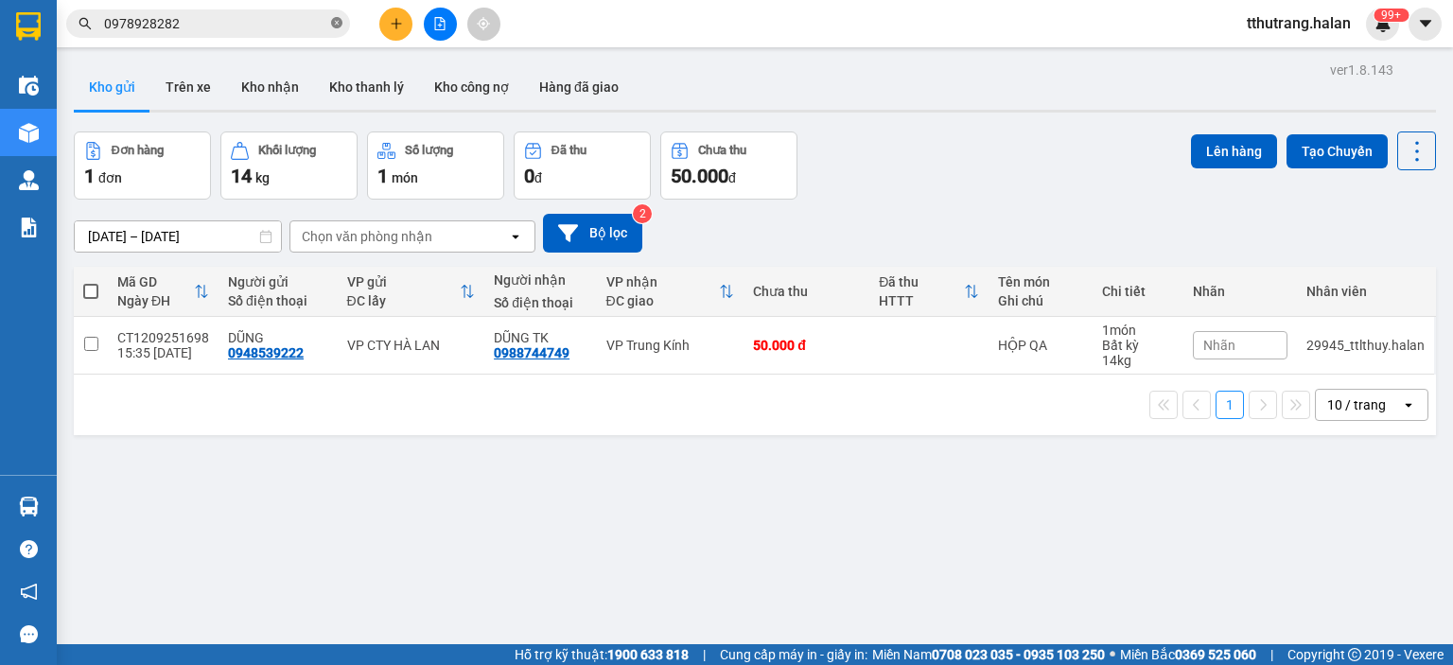
click at [331, 23] on icon "close-circle" at bounding box center [336, 22] width 11 height 11
paste input "0969686686"
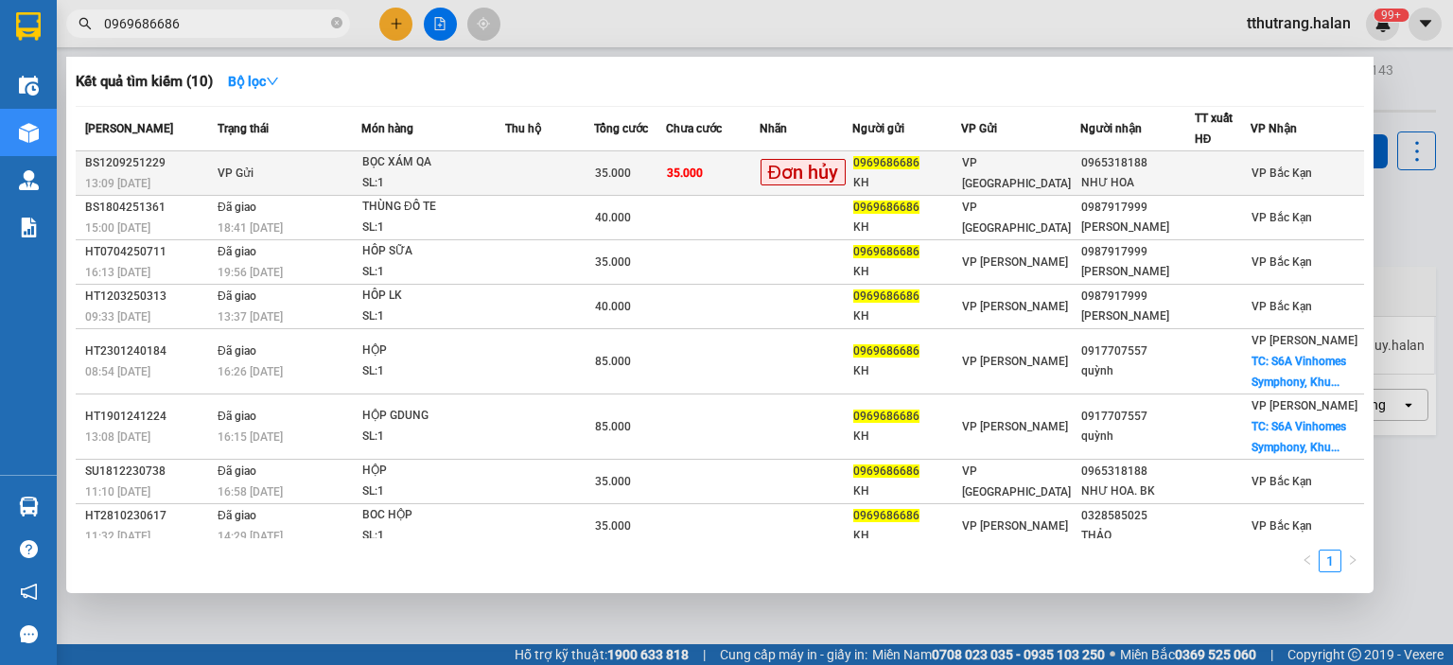
type input "0969686686"
click at [651, 170] on div "35.000" at bounding box center [630, 173] width 71 height 21
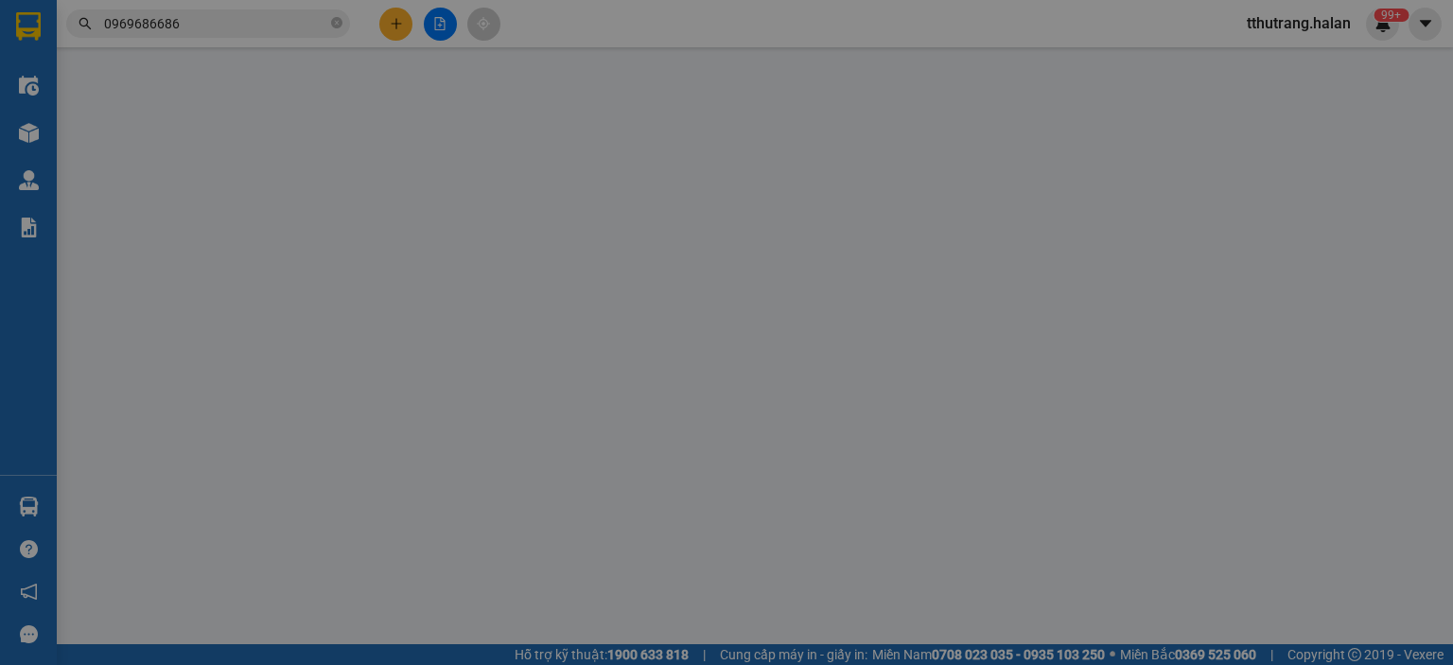
type input "0969686686"
type input "KH"
type input "0965318188"
type input "NHƯ HOA"
type input "35.000"
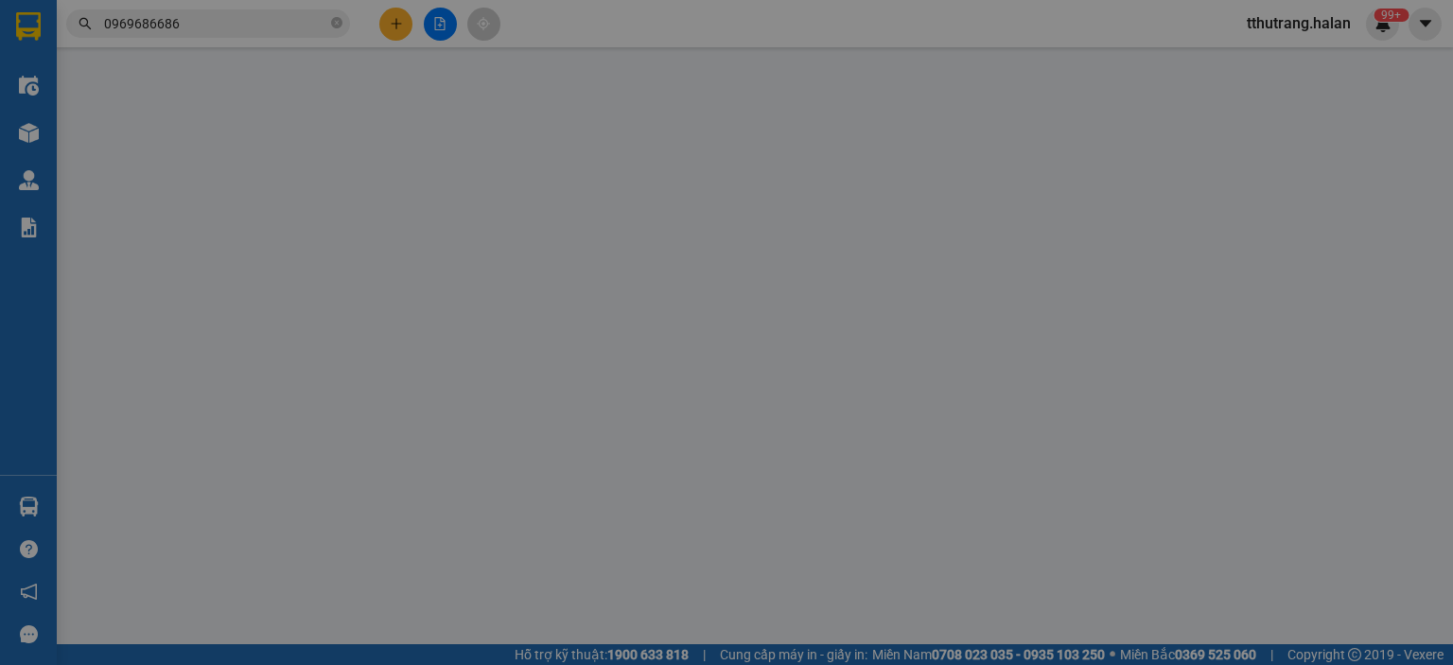
type input "35.000"
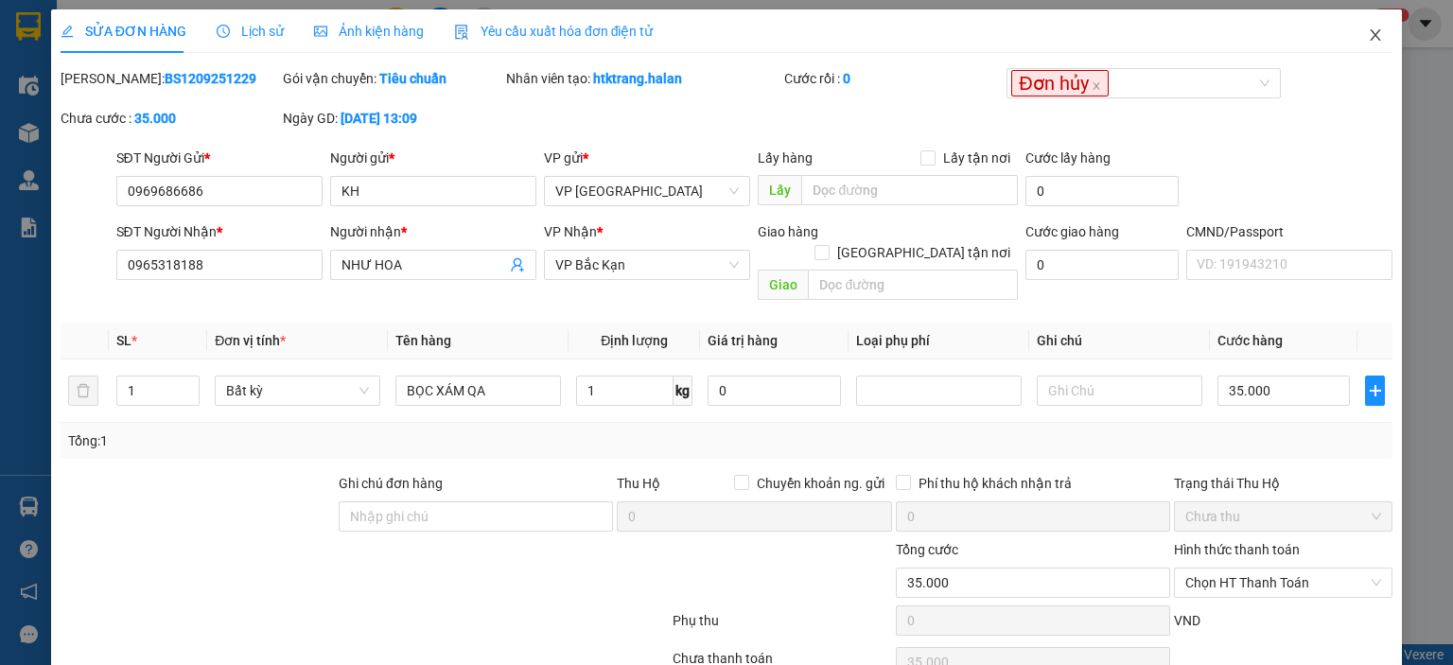
click at [1368, 43] on icon "close" at bounding box center [1375, 34] width 15 height 15
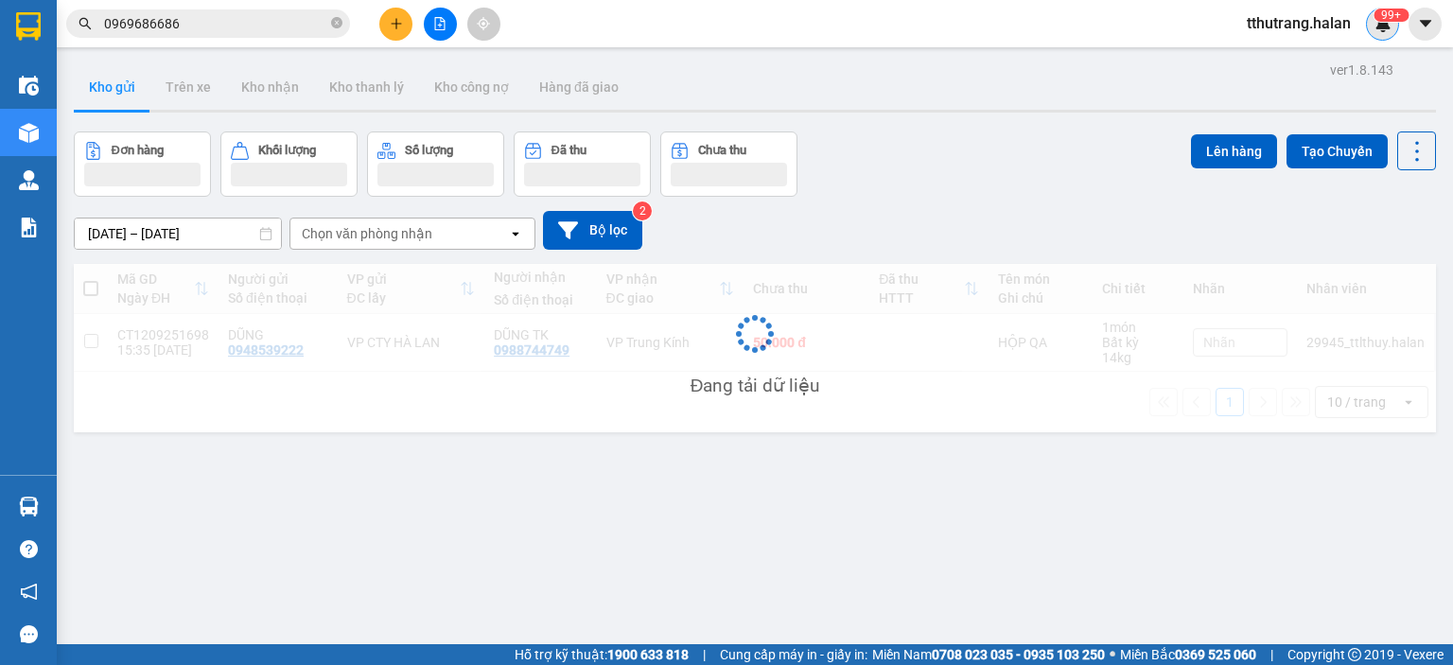
click at [1380, 23] on img at bounding box center [1382, 23] width 17 height 17
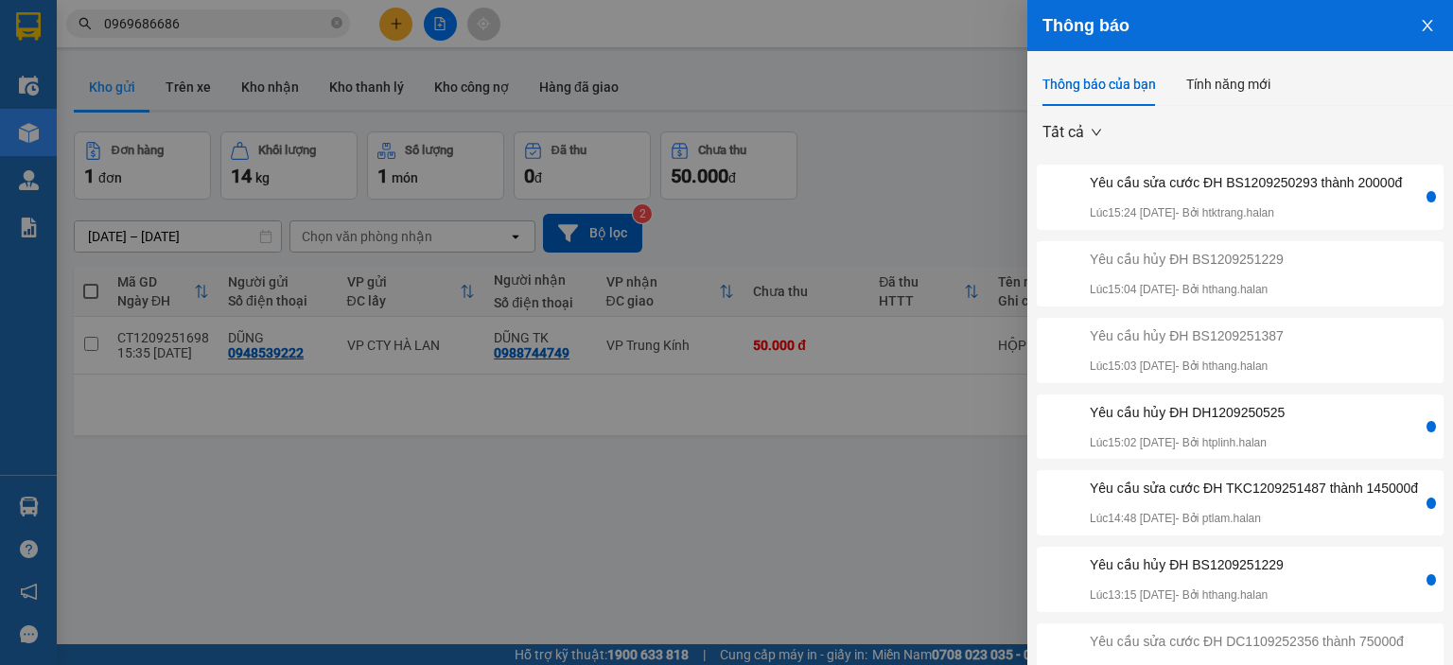
drag, startPoint x: 1380, startPoint y: 144, endPoint x: 904, endPoint y: 167, distance: 476.3
click at [904, 167] on div at bounding box center [726, 332] width 1453 height 665
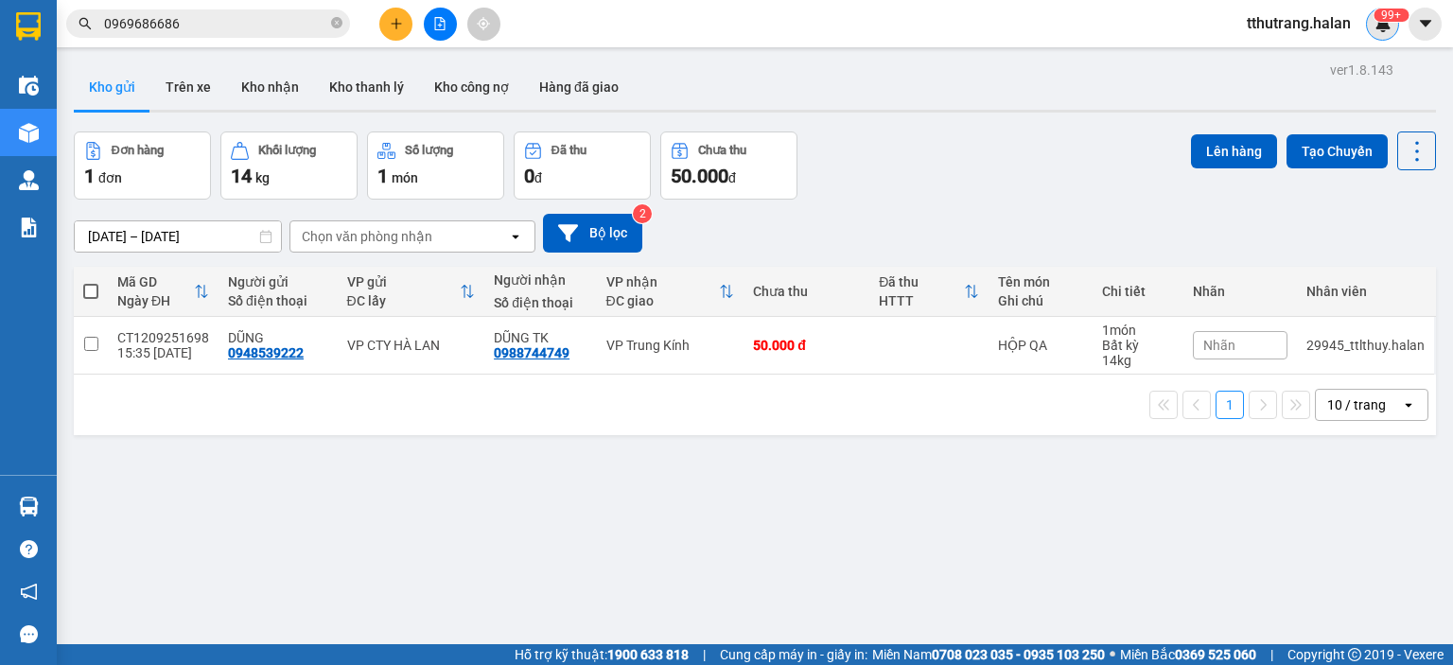
click at [1400, 14] on sup "99+" at bounding box center [1390, 15] width 35 height 13
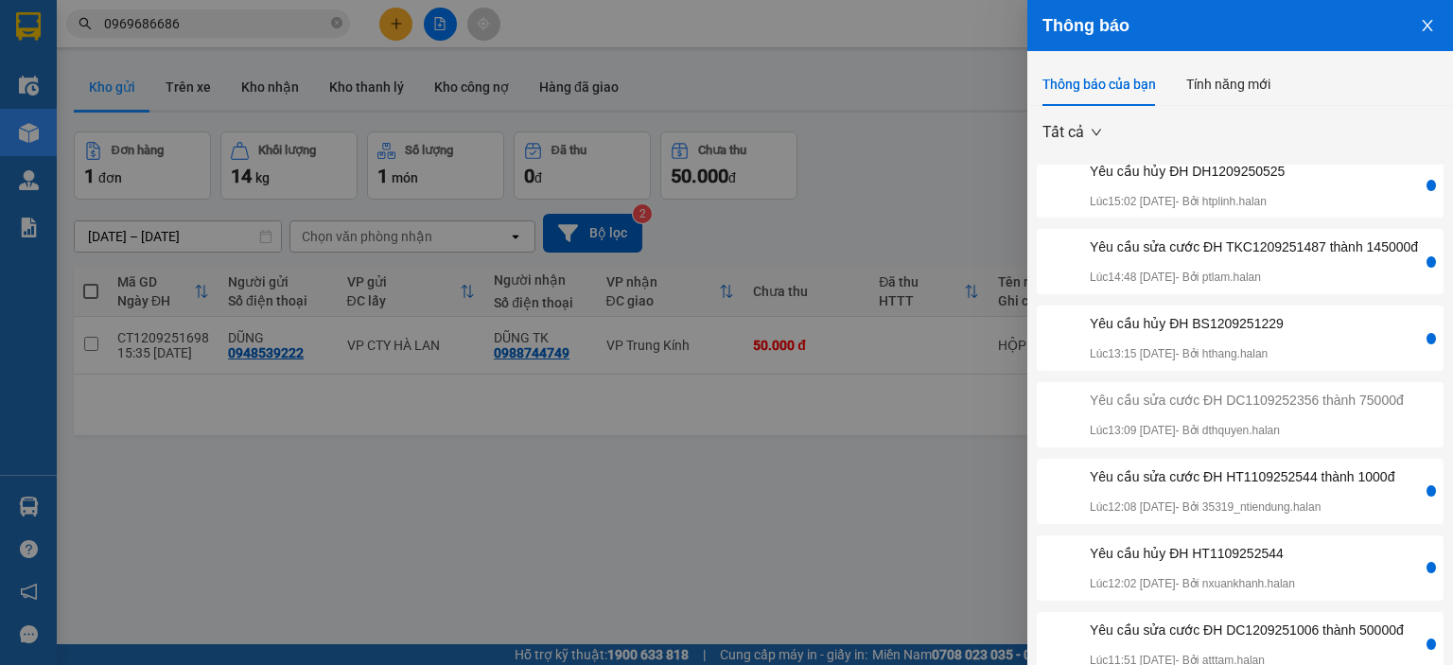
scroll to position [55, 0]
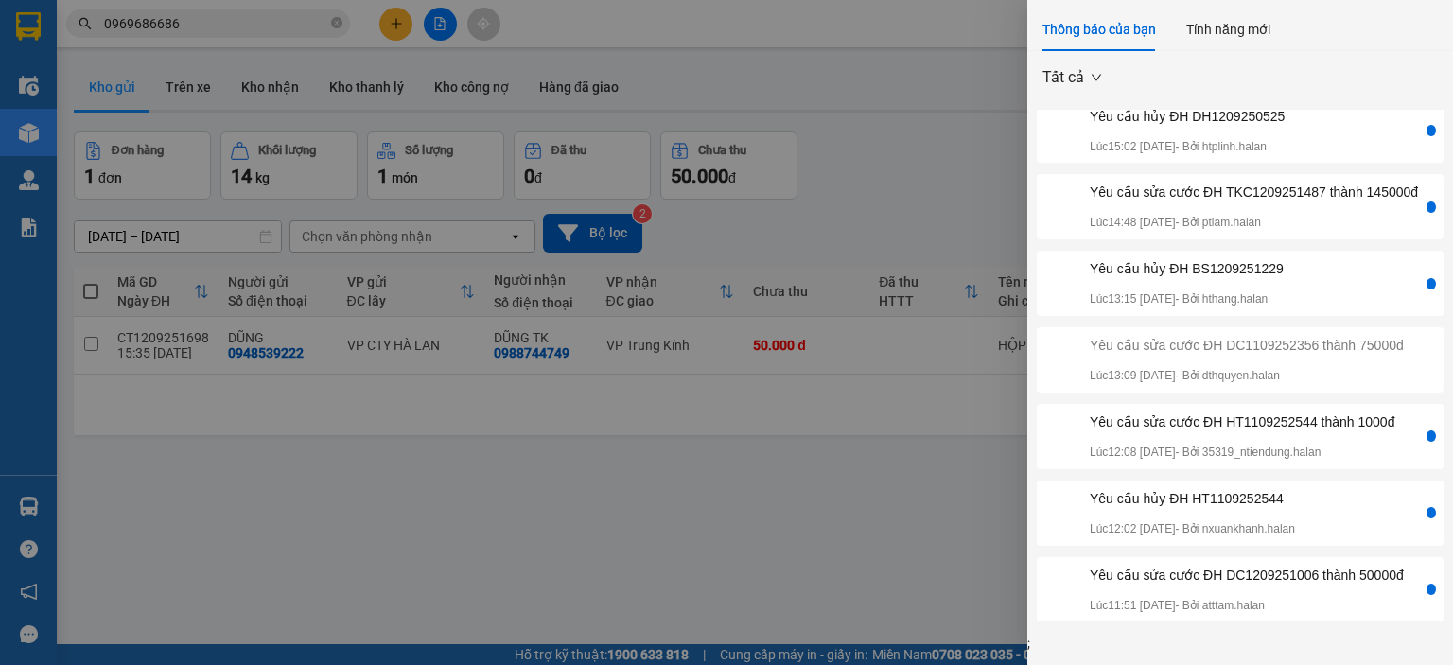
click at [622, 521] on div at bounding box center [726, 332] width 1453 height 665
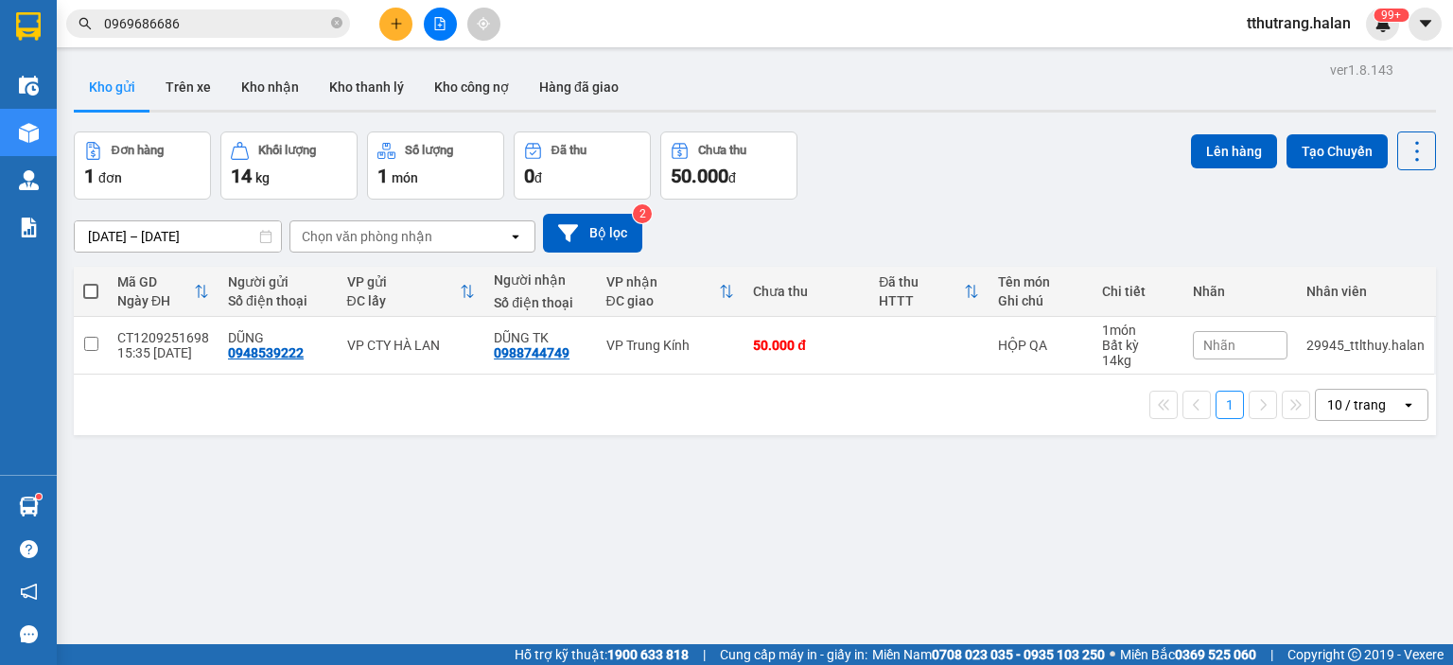
click at [1377, 41] on div "Kết quả tìm kiếm ( 10 ) Bộ lọc Mã ĐH Trạng thái Món hàng Thu hộ Tổng cước Chưa …" at bounding box center [726, 23] width 1453 height 47
click at [1372, 27] on div "99+" at bounding box center [1382, 24] width 33 height 33
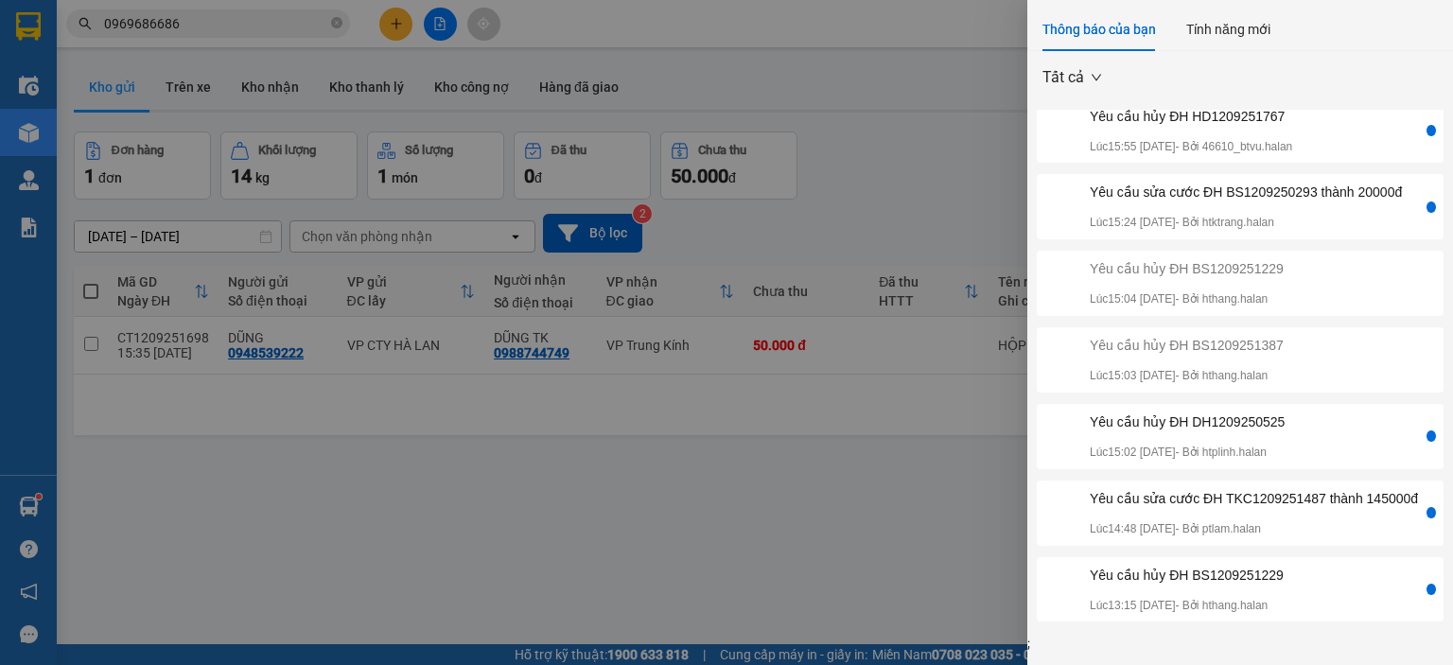
drag, startPoint x: 852, startPoint y: 511, endPoint x: 863, endPoint y: 512, distance: 10.4
click at [852, 512] on div at bounding box center [726, 332] width 1453 height 665
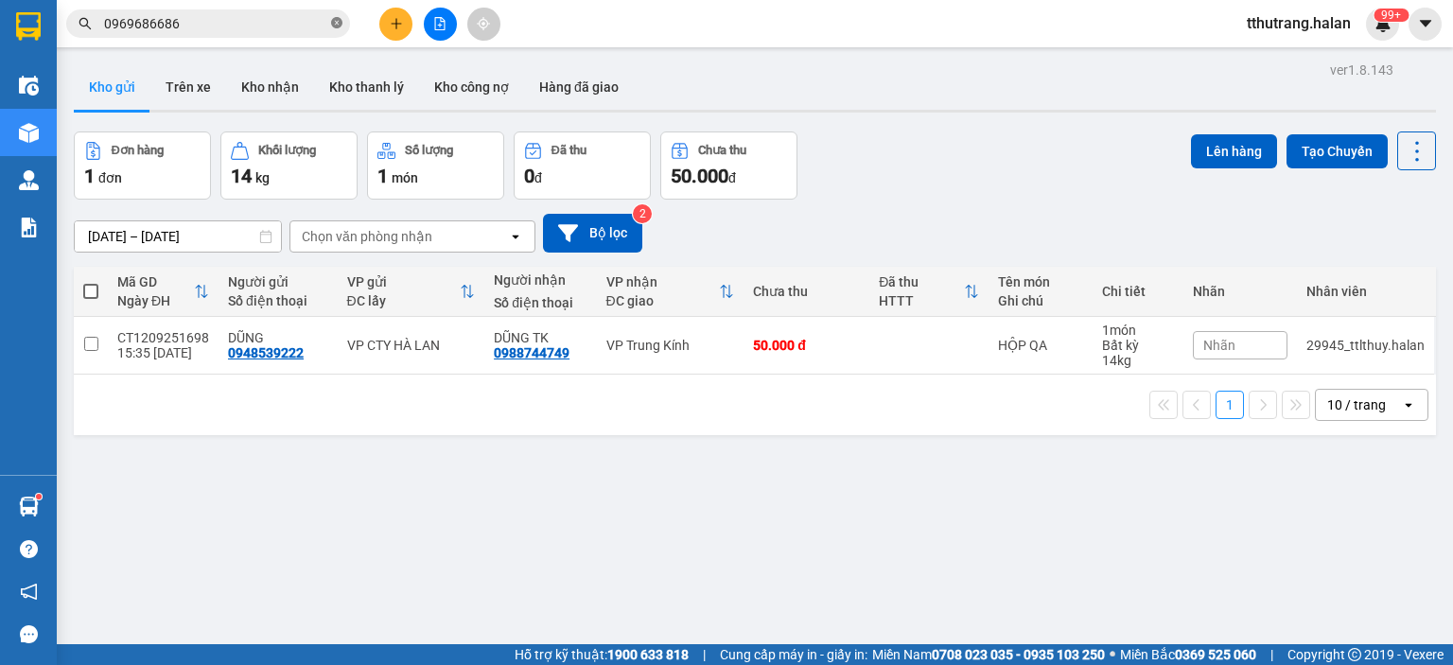
click at [338, 18] on icon "close-circle" at bounding box center [336, 22] width 11 height 11
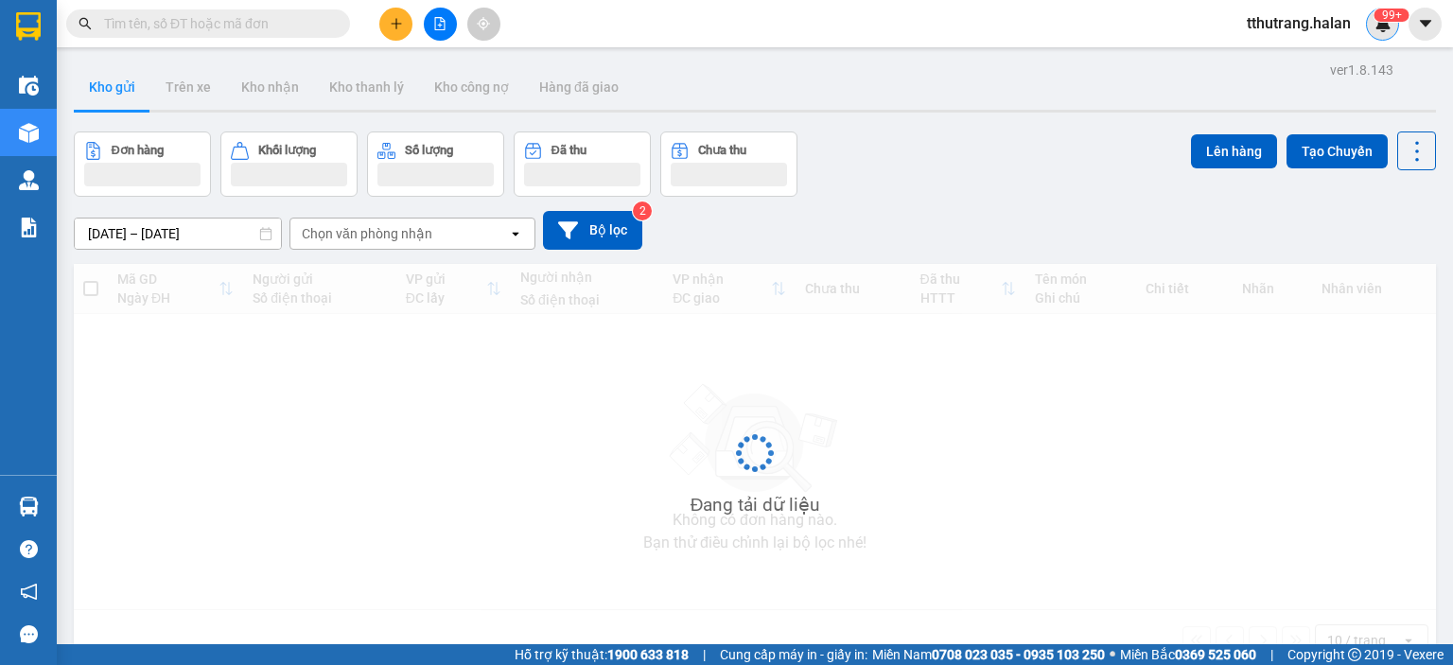
click at [1383, 26] on img at bounding box center [1382, 23] width 17 height 17
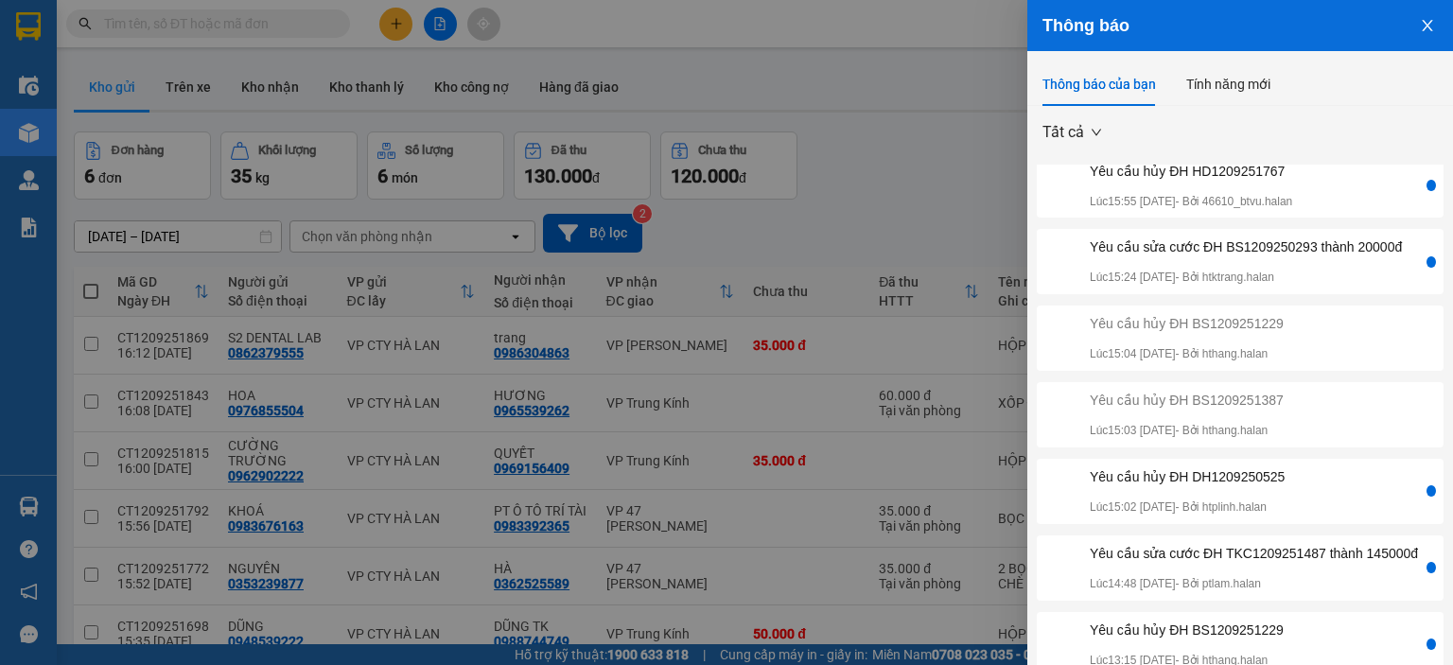
scroll to position [55, 0]
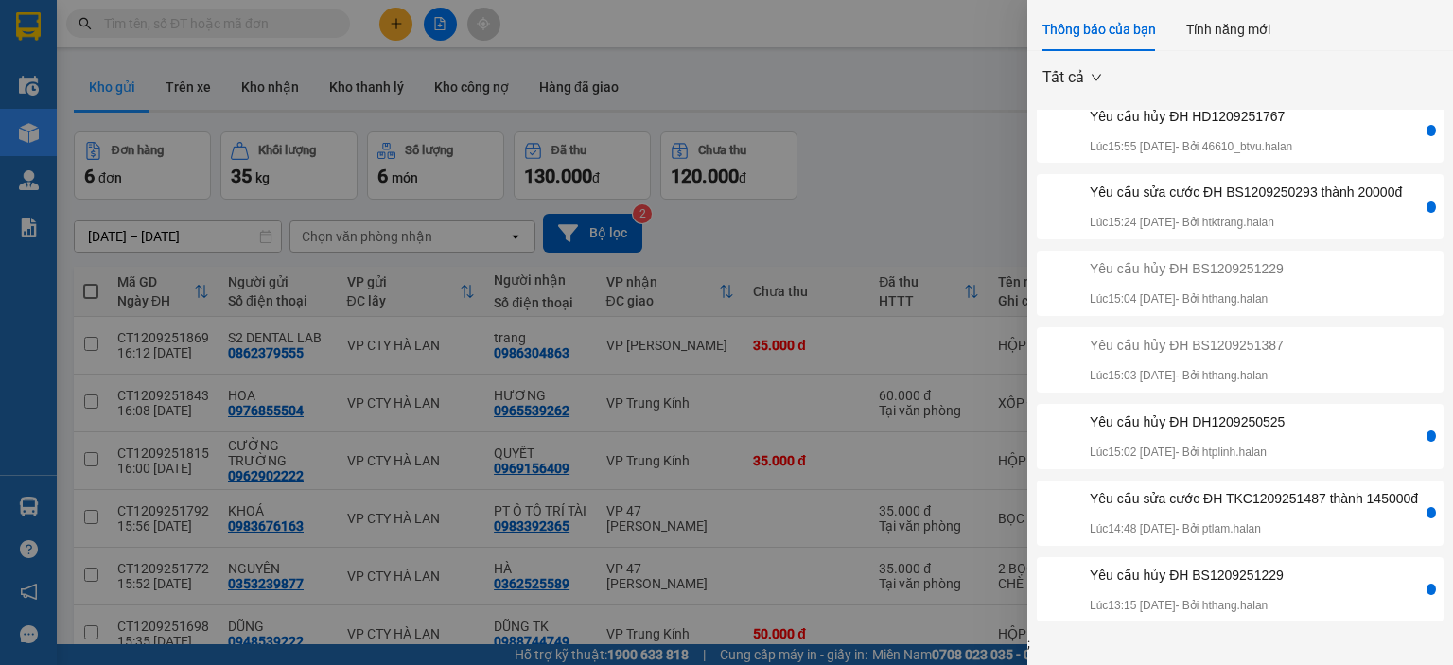
click at [1281, 597] on p "Lúc 13:15 12/09/2025 - Bởi hthang.halan" at bounding box center [1186, 606] width 194 height 18
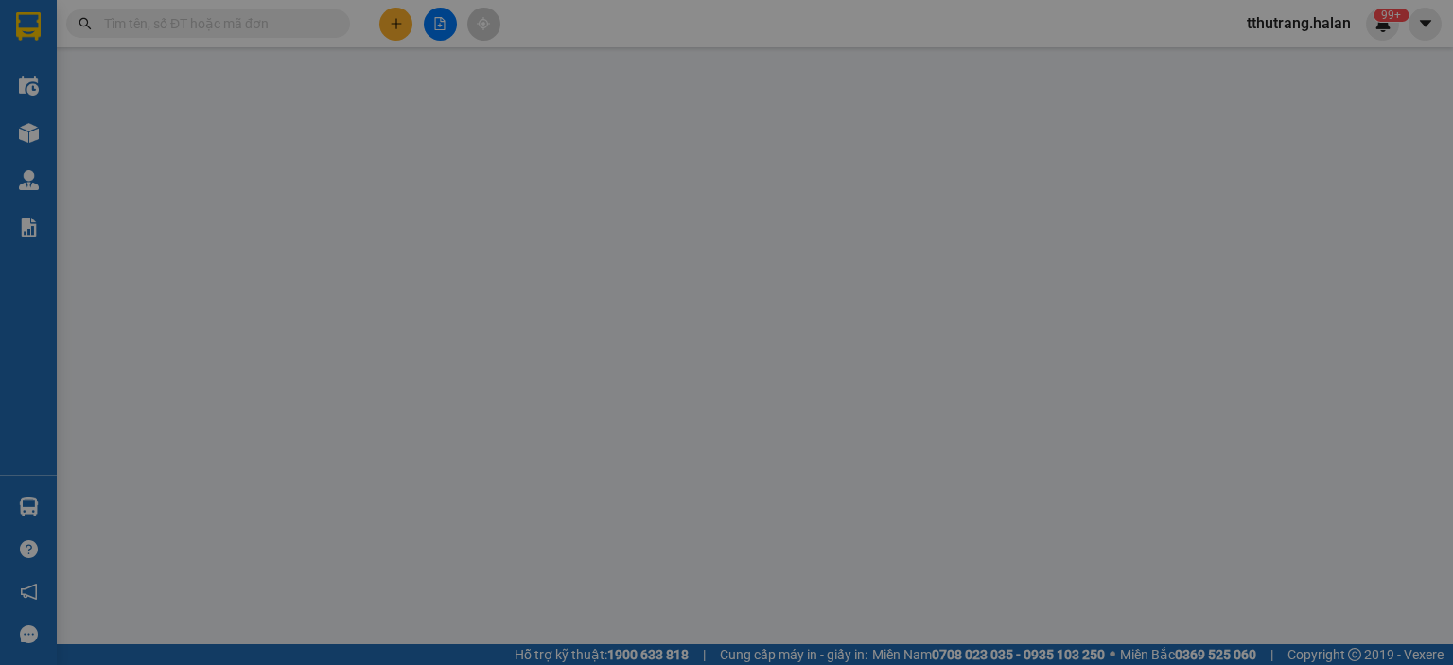
type input "0969686686"
type input "KH"
type input "0965318188"
type input "NHƯ HOA"
type input "35.000"
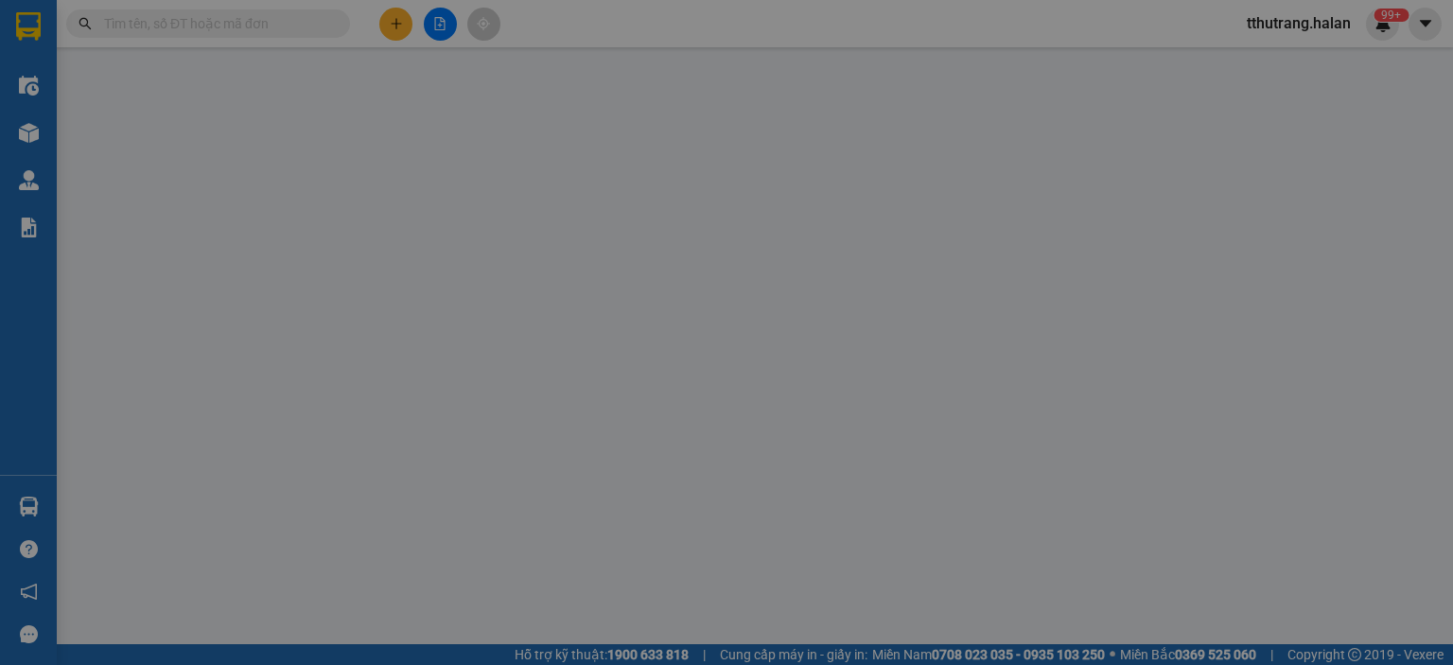
type input "35.000"
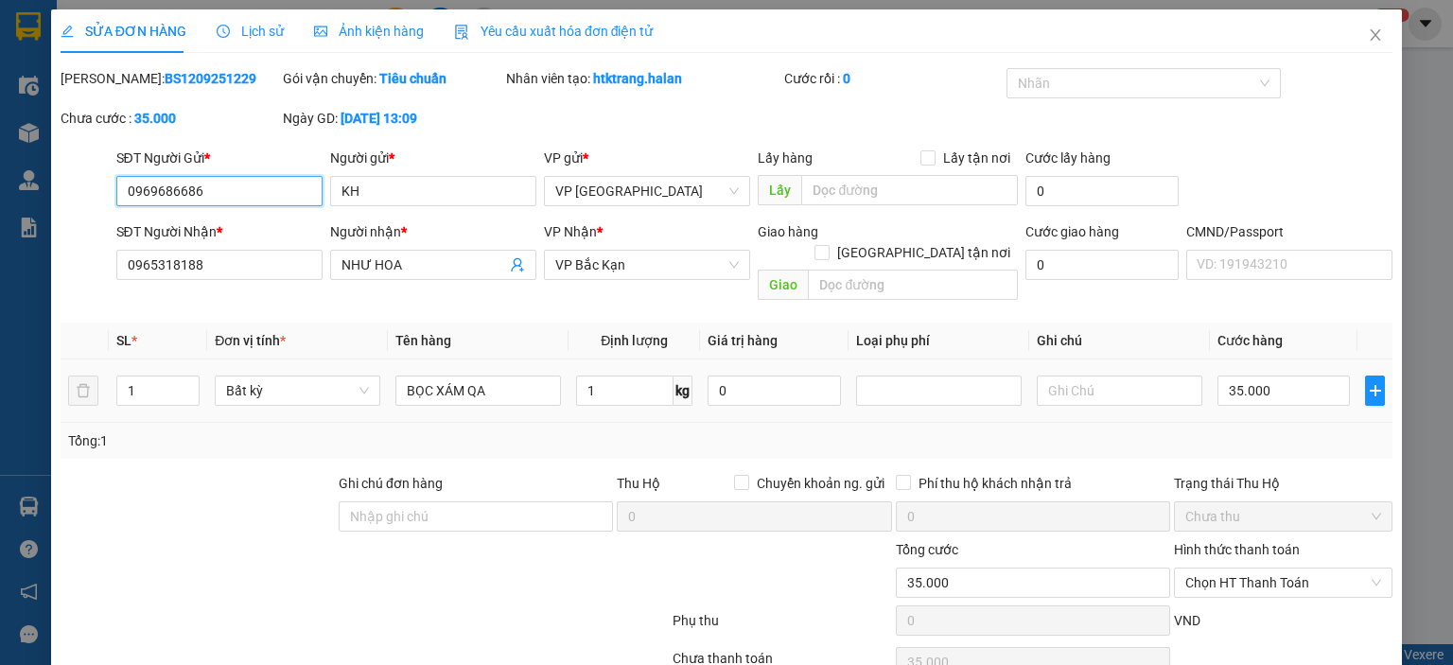
scroll to position [75, 0]
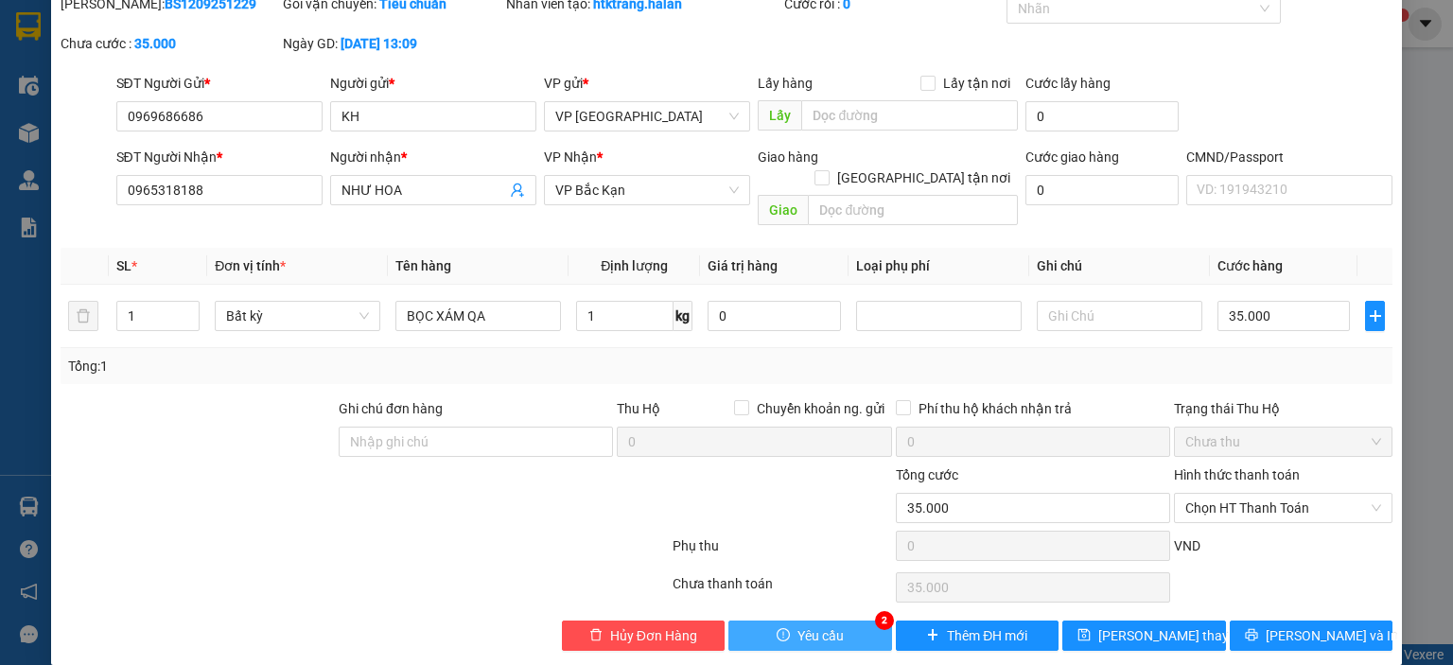
click at [829, 625] on span "Yêu cầu" at bounding box center [820, 635] width 46 height 21
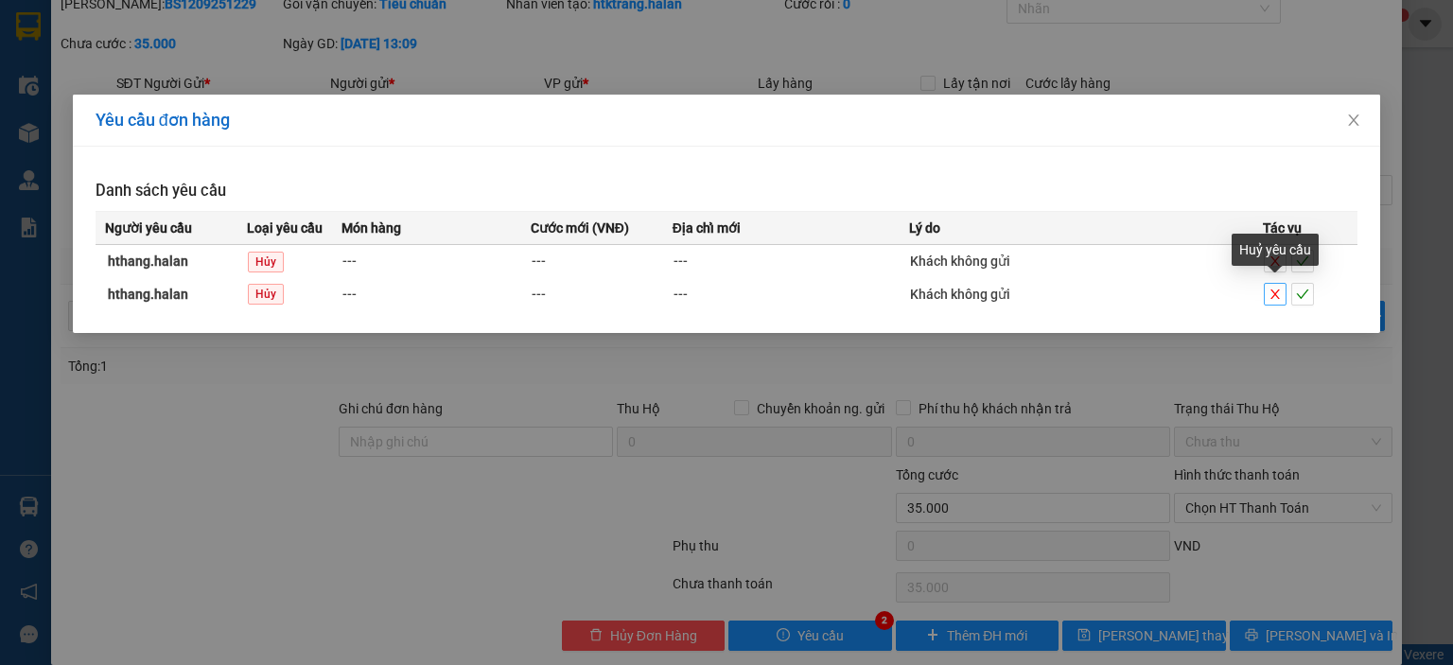
click at [1272, 295] on icon "close" at bounding box center [1274, 294] width 13 height 13
